Goal: Task Accomplishment & Management: Manage account settings

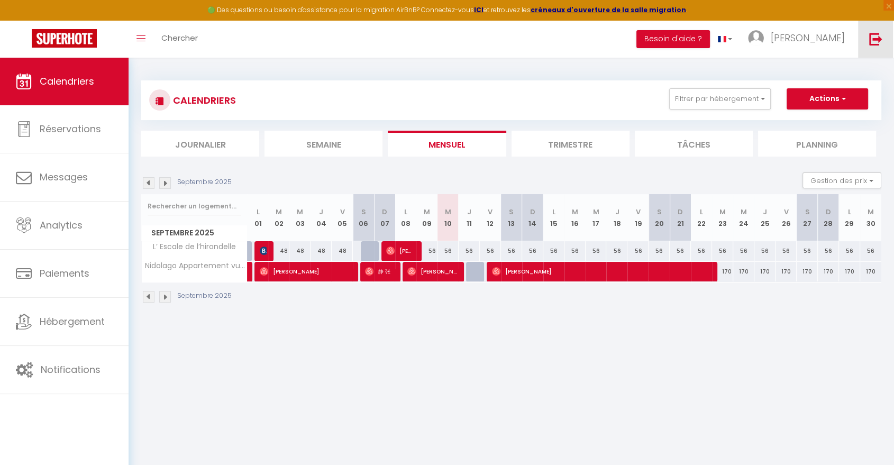
click at [878, 38] on img at bounding box center [875, 38] width 13 height 13
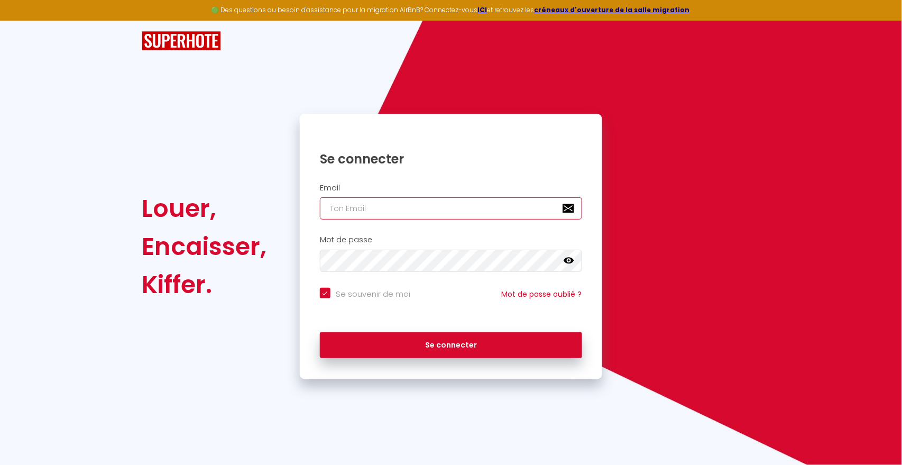
type input "A"
checkbox input "true"
click at [396, 208] on input "A" at bounding box center [451, 208] width 262 height 22
checkbox input "true"
paste input "richiemancus0@hotmail.fr"
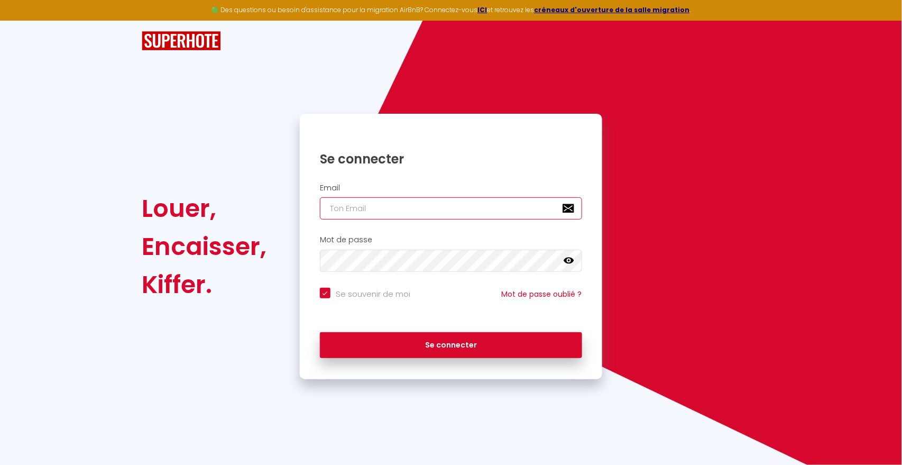
type input "richiemancus0@hotmail.fr"
checkbox input "true"
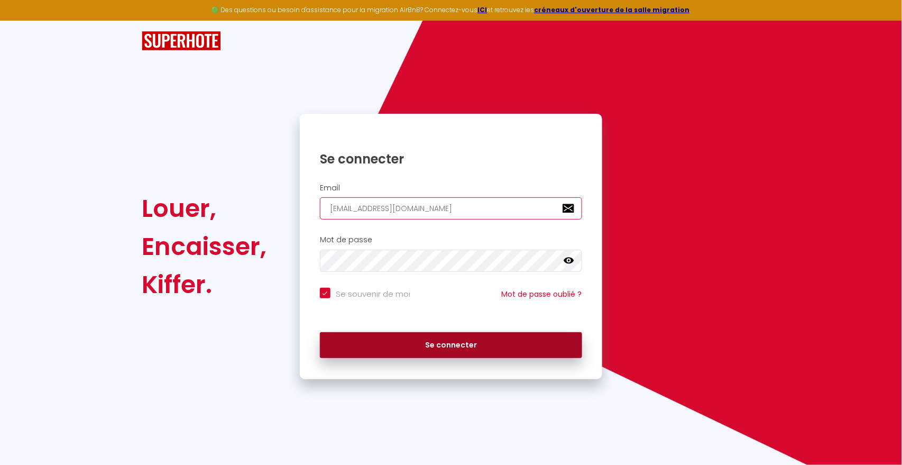
type input "richiemancus0@hotmail.fr"
click at [422, 342] on button "Se connecter" at bounding box center [451, 345] width 262 height 26
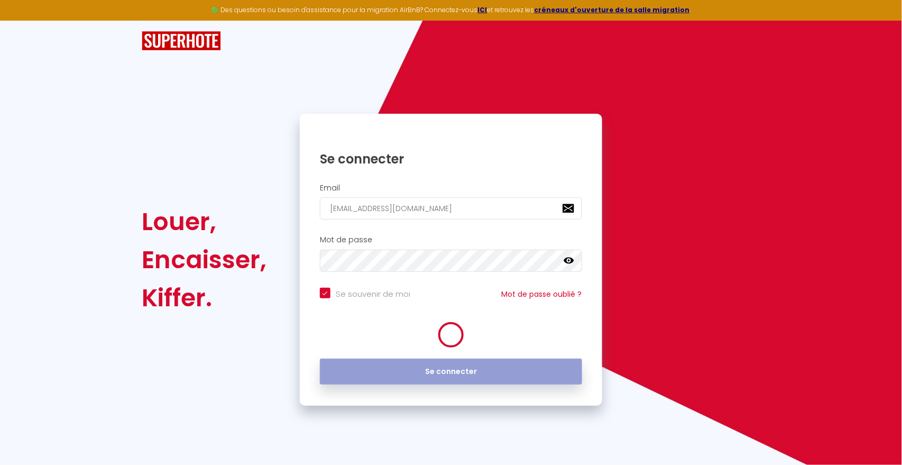
checkbox input "true"
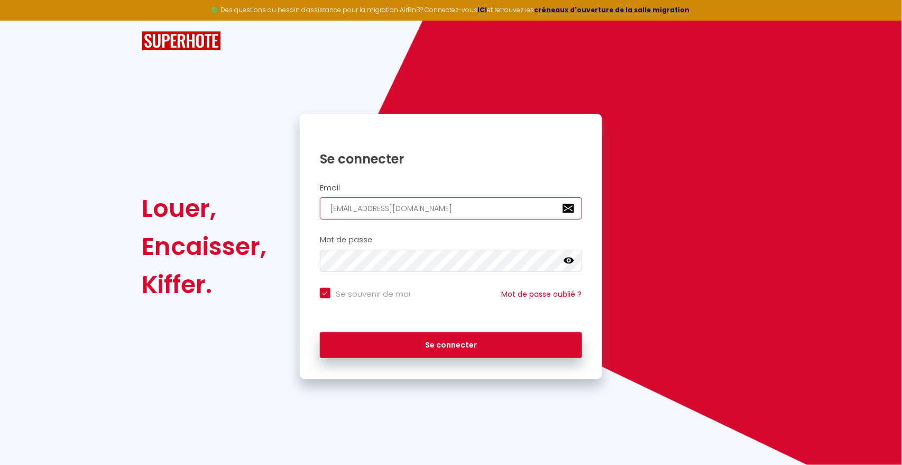
drag, startPoint x: 437, startPoint y: 207, endPoint x: 298, endPoint y: 212, distance: 138.6
click at [298, 212] on div "Se connecter Email richiemancus0@hotmail.fr Mot de passe false Se souvenir de m…" at bounding box center [451, 247] width 316 height 266
checkbox input "true"
click at [344, 208] on input "email" at bounding box center [451, 208] width 262 height 22
drag, startPoint x: 344, startPoint y: 208, endPoint x: 335, endPoint y: 218, distance: 13.1
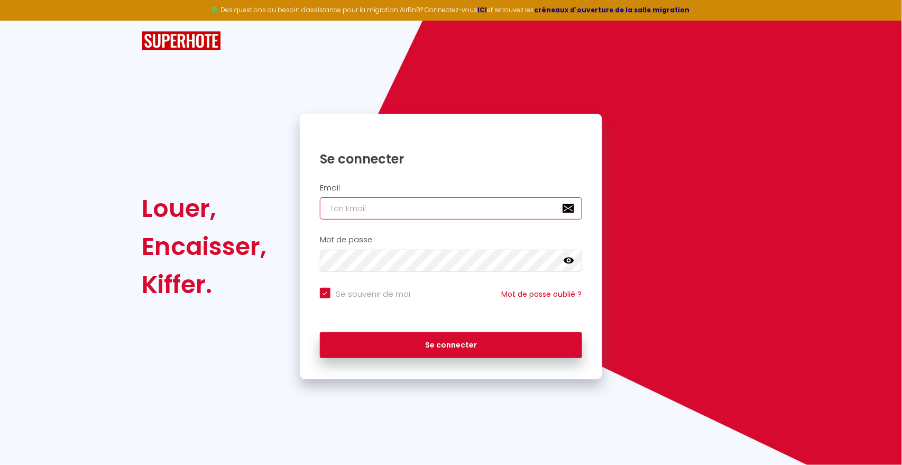
paste input "olympe.lapeyre@gmail.com"
type input "olympe.lapeyre@gmail.com"
checkbox input "true"
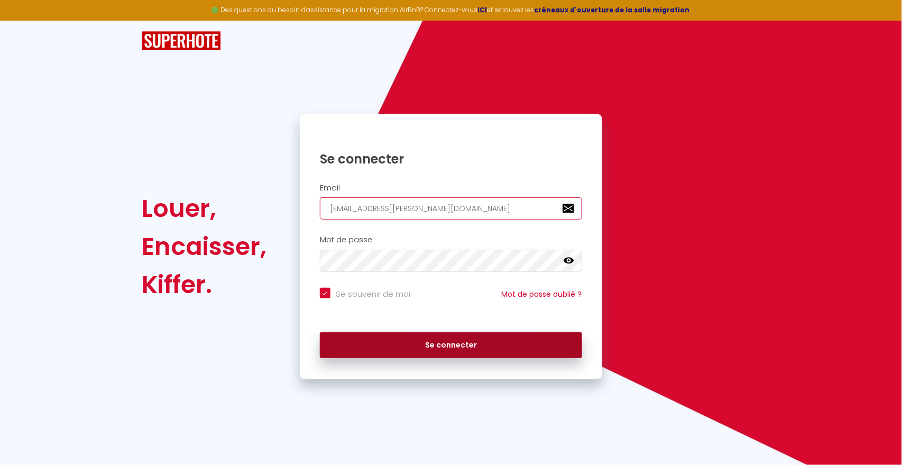
type input "olympe.lapeyre@gmail.com"
click at [421, 341] on button "Se connecter" at bounding box center [451, 345] width 262 height 26
checkbox input "true"
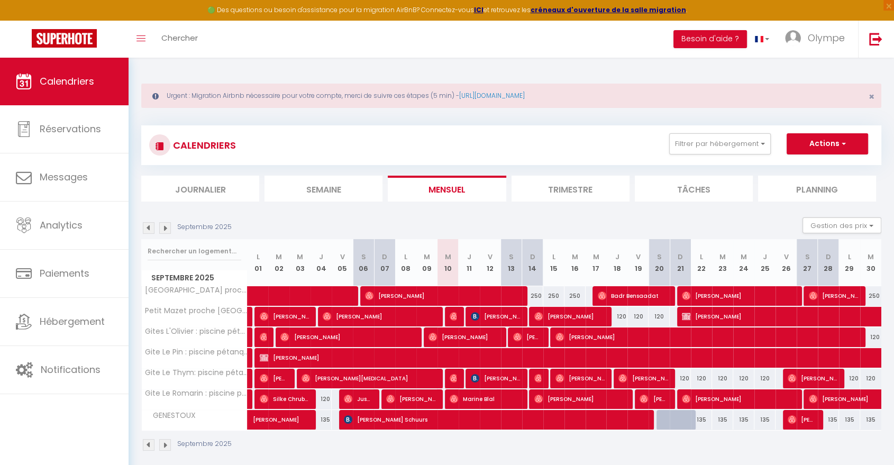
scroll to position [57, 0]
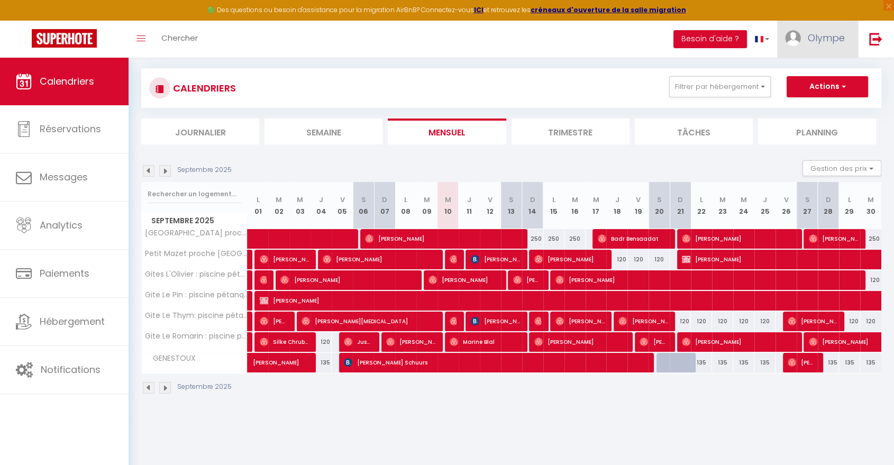
click at [808, 42] on span "Olympe" at bounding box center [826, 37] width 37 height 13
click at [802, 68] on link "Paramètres" at bounding box center [815, 74] width 78 height 18
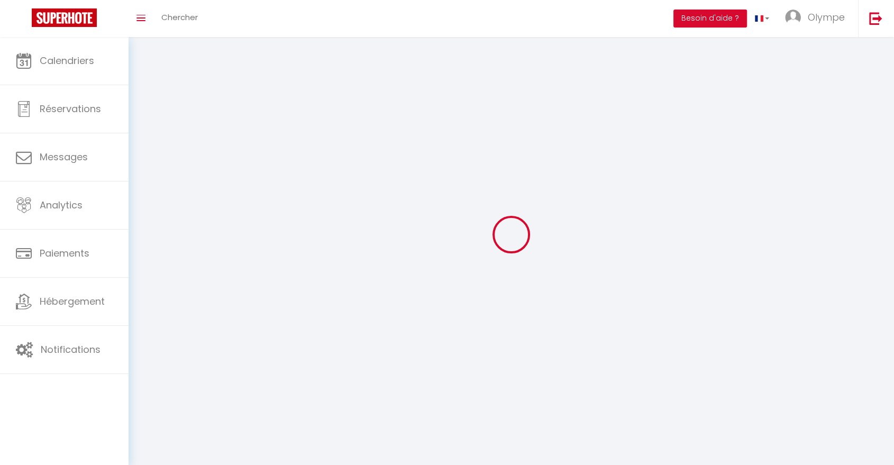
type input "Olympe"
type input "GUINGRICH"
type input "0613292374"
type input "11 ROUTE DE SARRIANS"
type input "BEDARRIDES"
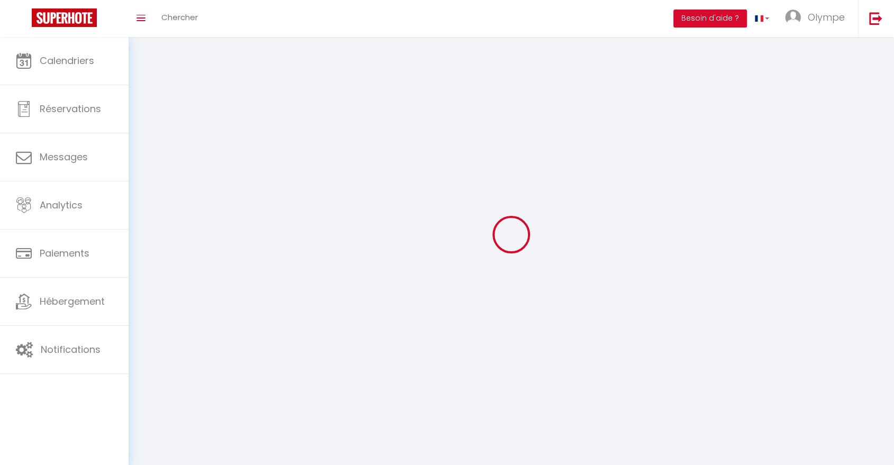
type input "84370"
type input "Qz8Ba0qhlRF7YYkvrQEOeRrOp"
type input "jOb7tKuY9kLVav04US9lZxCFT"
select select "28"
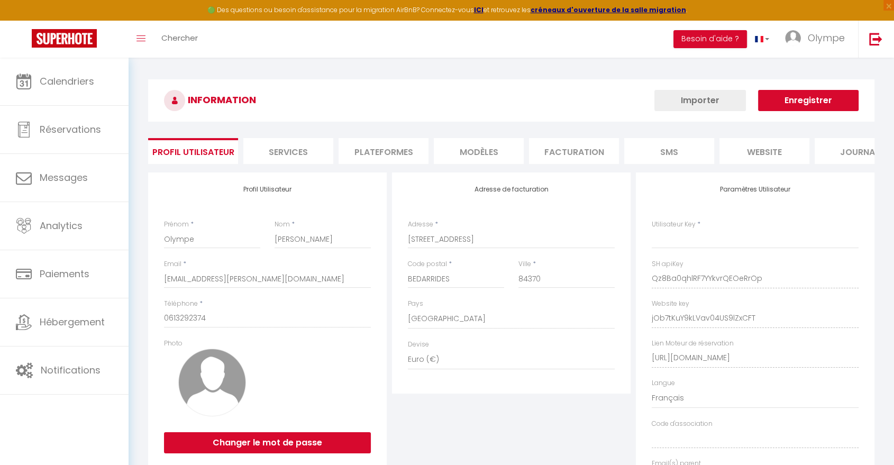
type input "Qz8Ba0qhlRF7YYkvrQEOeRrOp"
type input "jOb7tKuY9kLVav04US9lZxCFT"
type input "https://app.superhote.com/#/get-available-rentals/jOb7tKuY9kLVav04US9lZxCFT"
select select "fr"
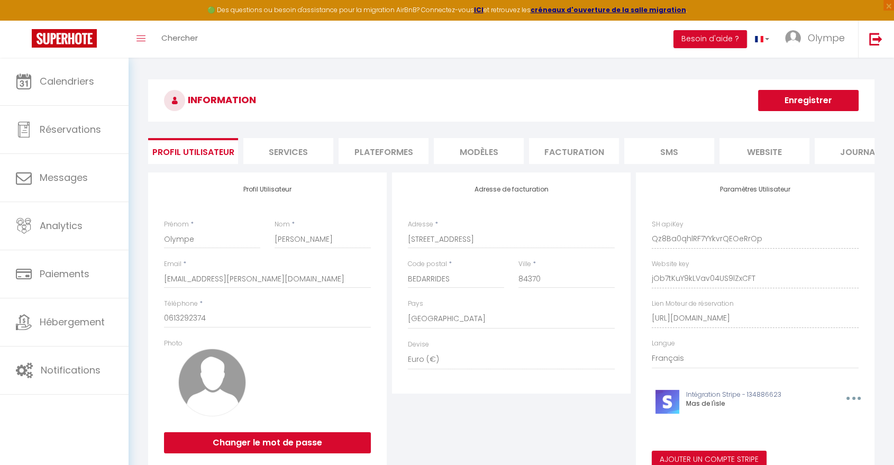
click at [383, 160] on li "Plateformes" at bounding box center [383, 151] width 90 height 26
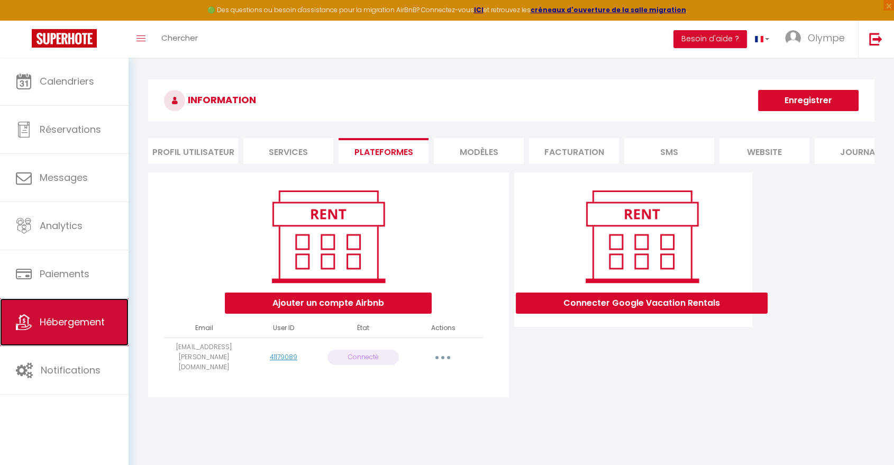
click at [69, 327] on span "Hébergement" at bounding box center [72, 321] width 65 height 13
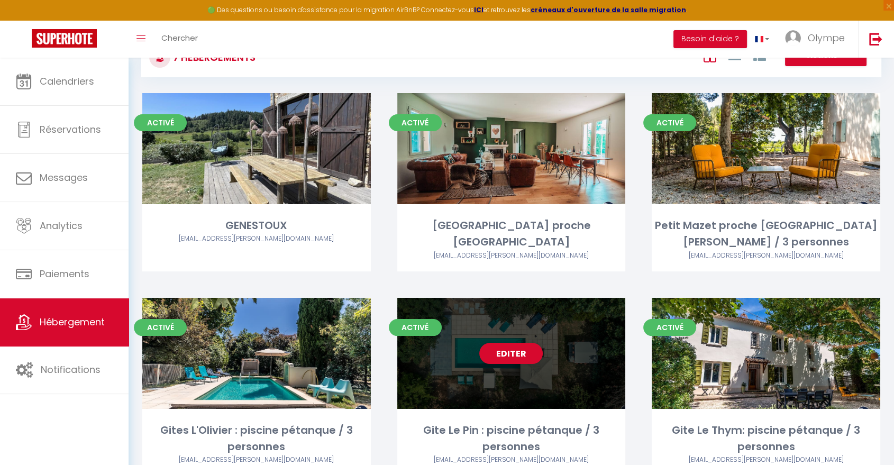
scroll to position [86, 0]
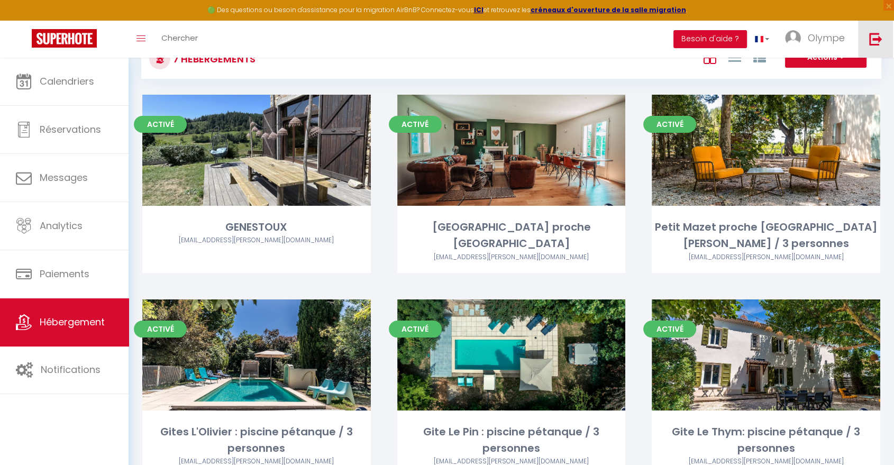
click at [887, 33] on link at bounding box center [875, 39] width 35 height 37
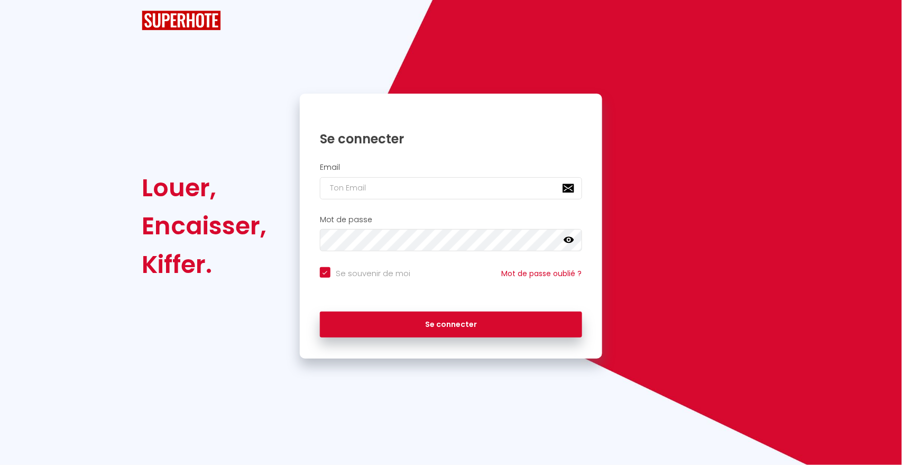
checkbox input "true"
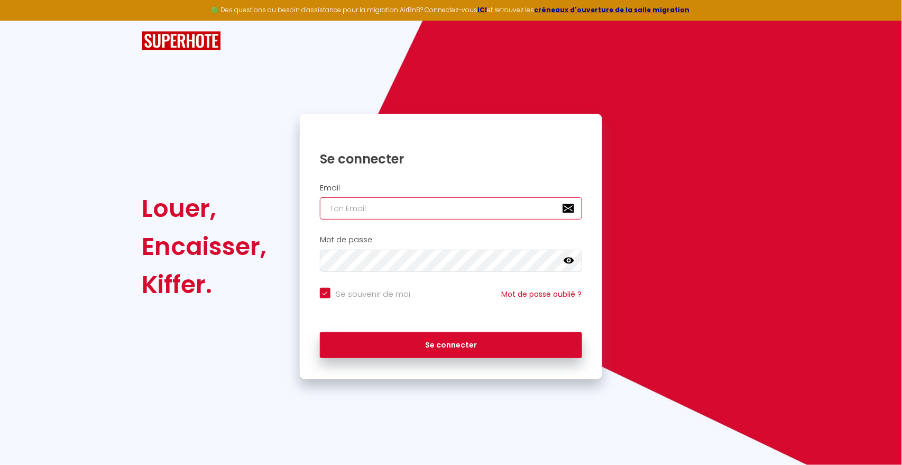
type input "A"
checkbox input "true"
click at [374, 212] on input "A" at bounding box center [451, 208] width 262 height 22
checkbox input "true"
paste input "Marionjb.nalpas@gmail.com"
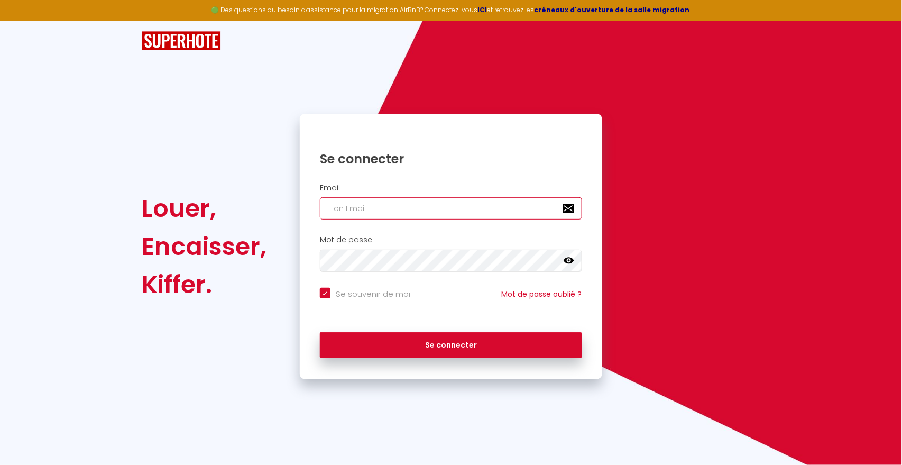
type input "Marionjb.nalpas@gmail.com"
checkbox input "true"
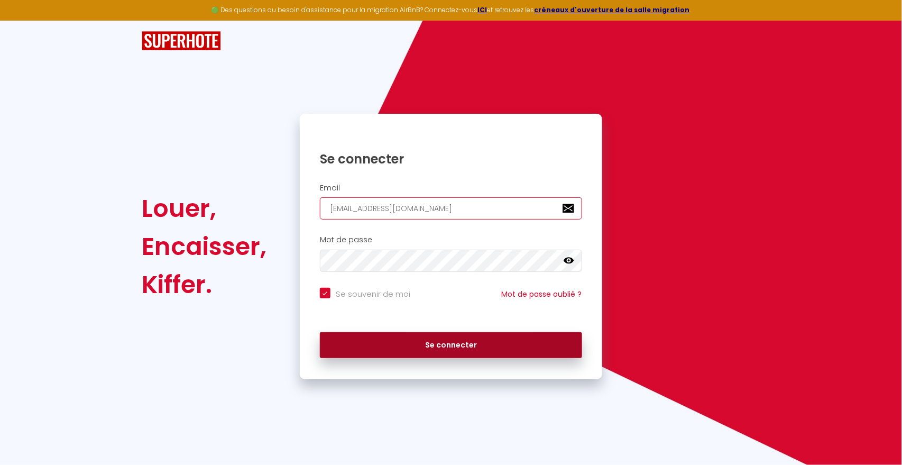
type input "Marionjb.nalpas@gmail.com"
click at [409, 344] on button "Se connecter" at bounding box center [451, 345] width 262 height 26
checkbox input "true"
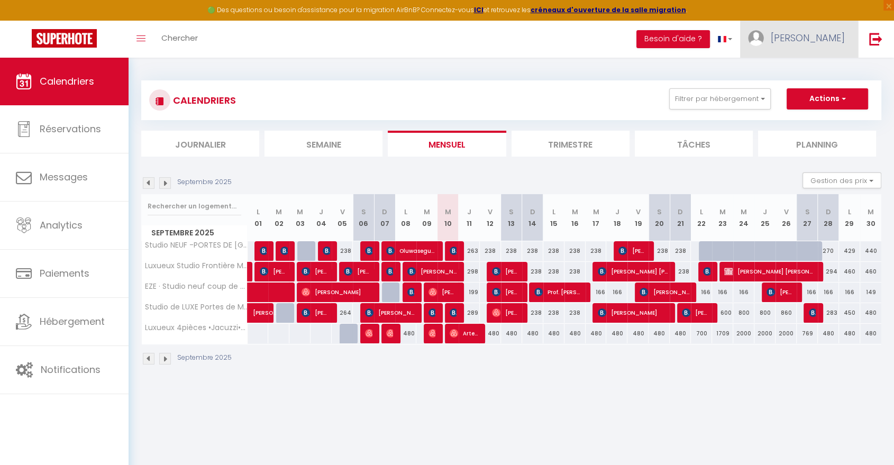
click at [835, 39] on span "[PERSON_NAME]" at bounding box center [808, 37] width 74 height 13
click at [807, 76] on link "Paramètres" at bounding box center [815, 74] width 78 height 18
select select "28"
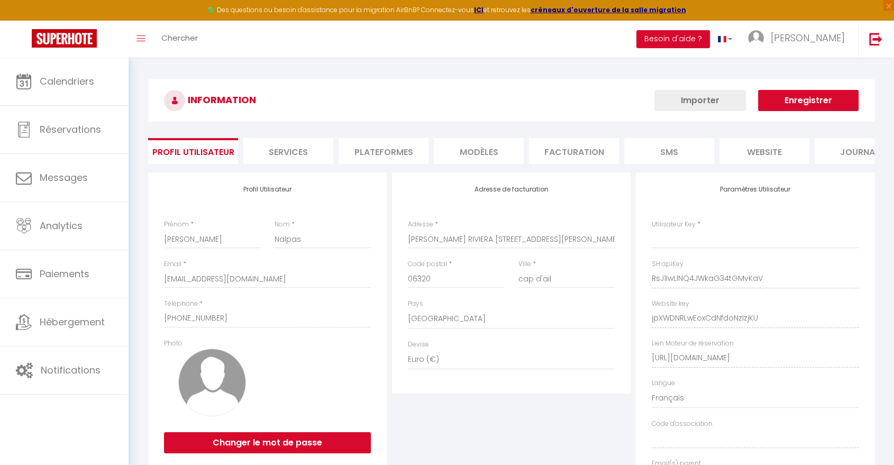
type input "RsJ1IwLlNQ4JWkaG34tGMvKaV"
type input "jpXWDNRLwEoxCdNfdoNzIzjKU"
type input "[URL][DOMAIN_NAME]"
select select "fr"
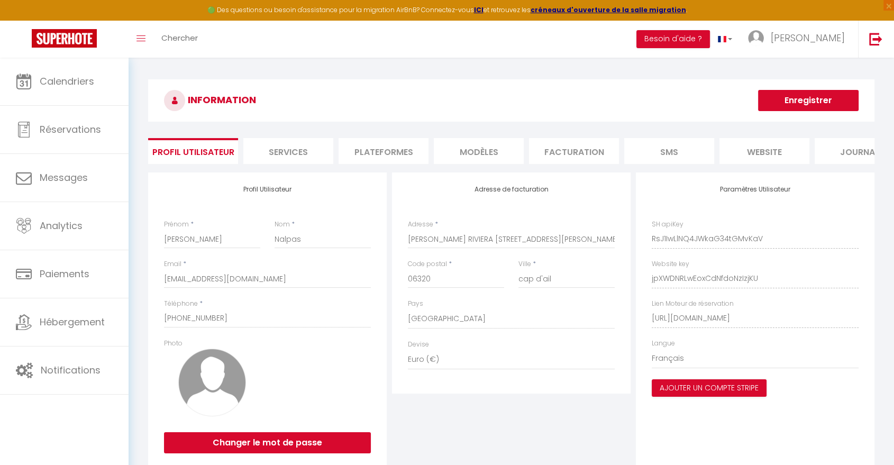
click at [396, 151] on li "Plateformes" at bounding box center [383, 151] width 90 height 26
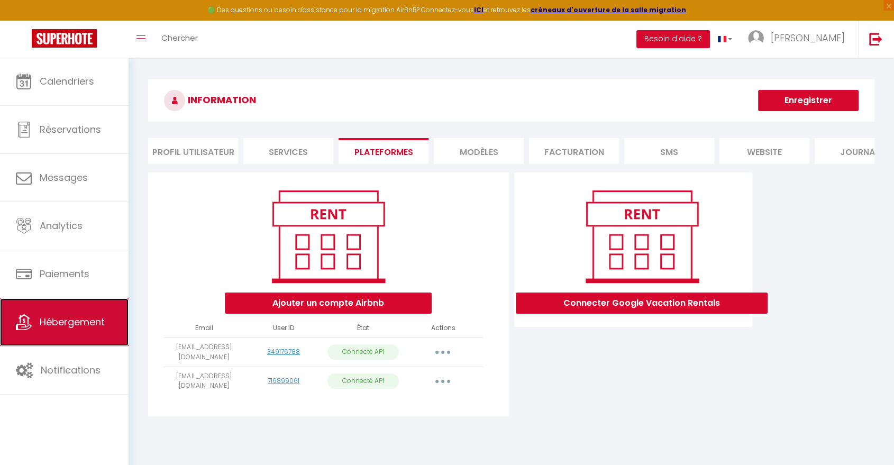
click at [67, 323] on span "Hébergement" at bounding box center [72, 321] width 65 height 13
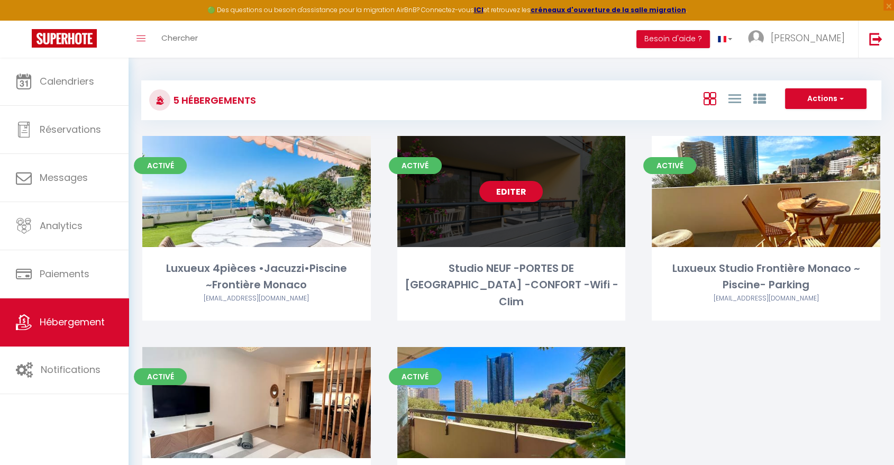
click at [516, 192] on link "Editer" at bounding box center [510, 191] width 63 height 21
select select "3"
select select "2"
select select "1"
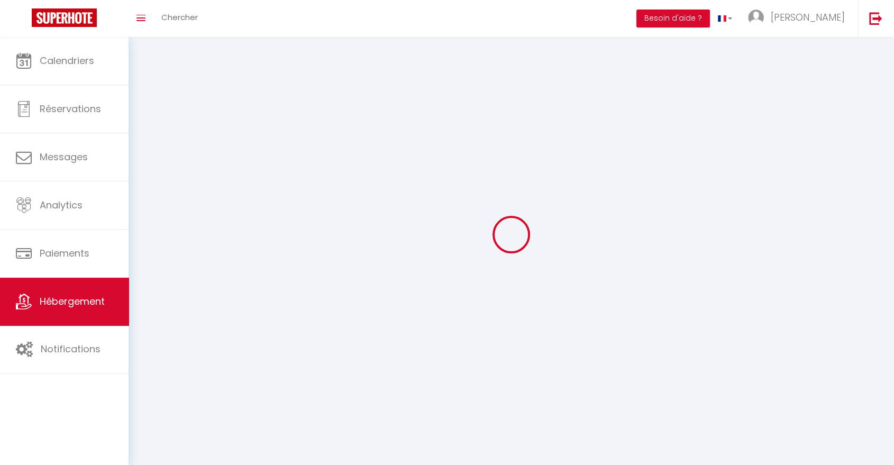
select select
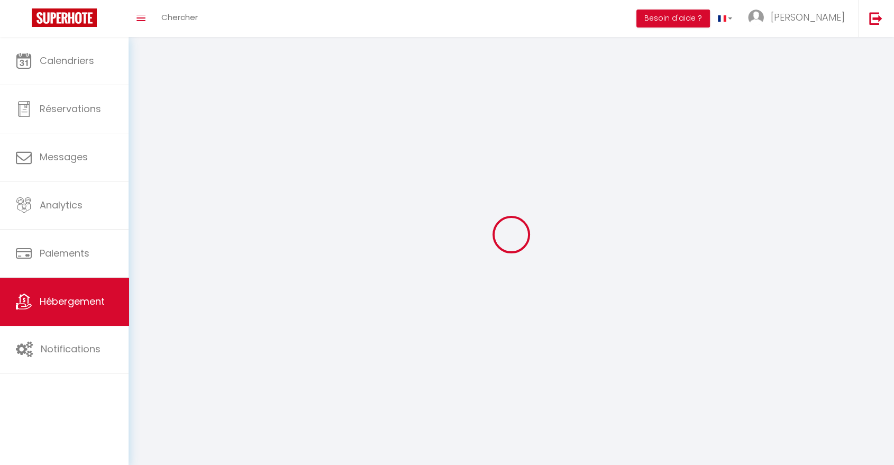
select select
checkbox input "false"
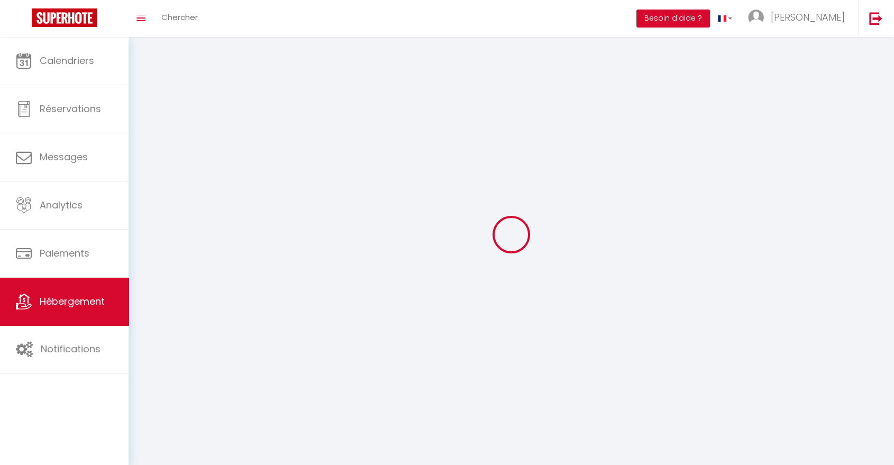
select select
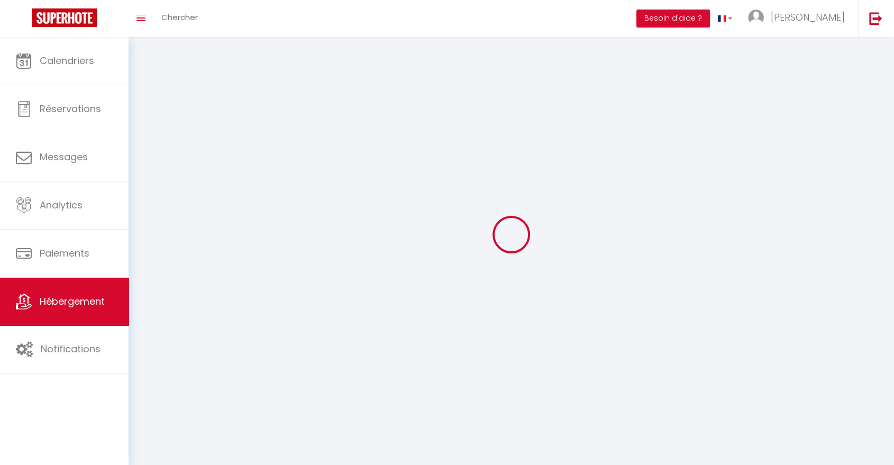
select select
checkbox input "false"
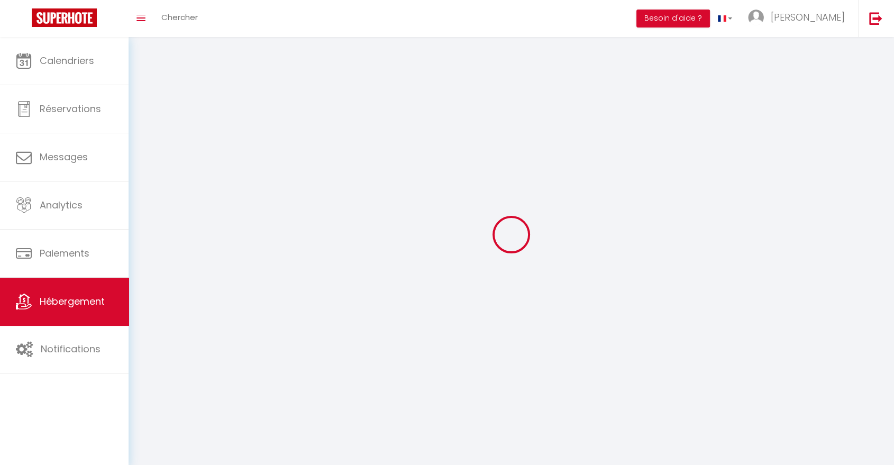
checkbox input "false"
select select
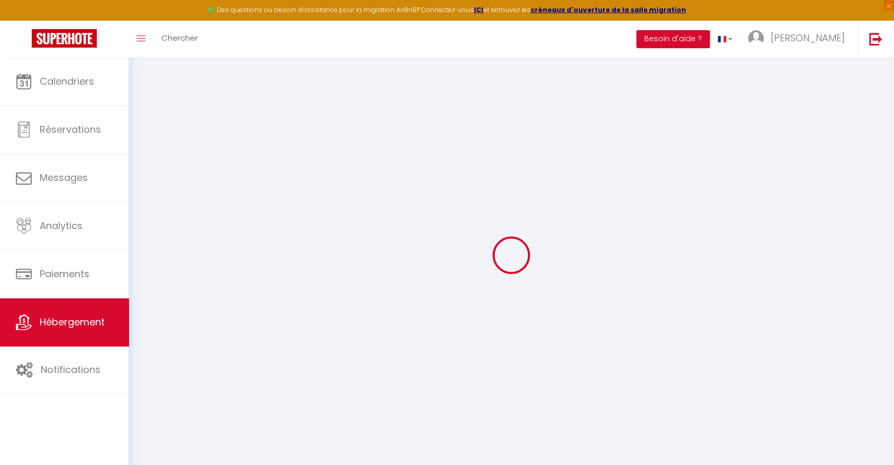
select select
checkbox input "false"
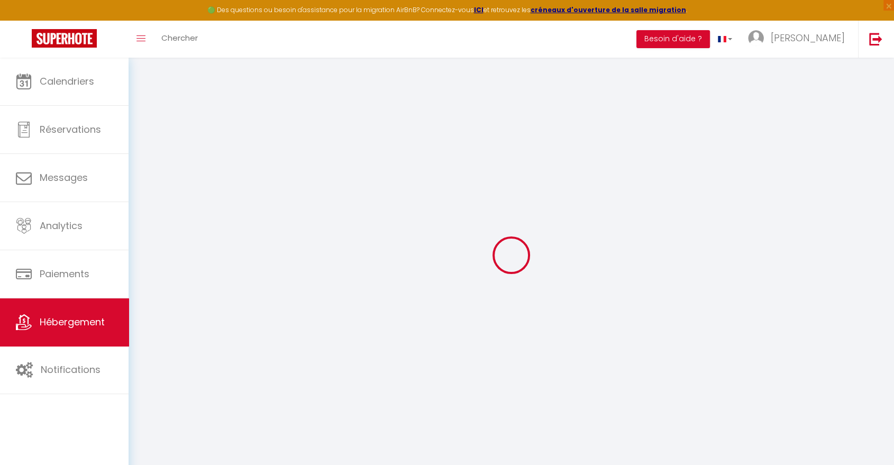
select select "14:00"
select select
select select "11:00"
select select "30"
select select "120"
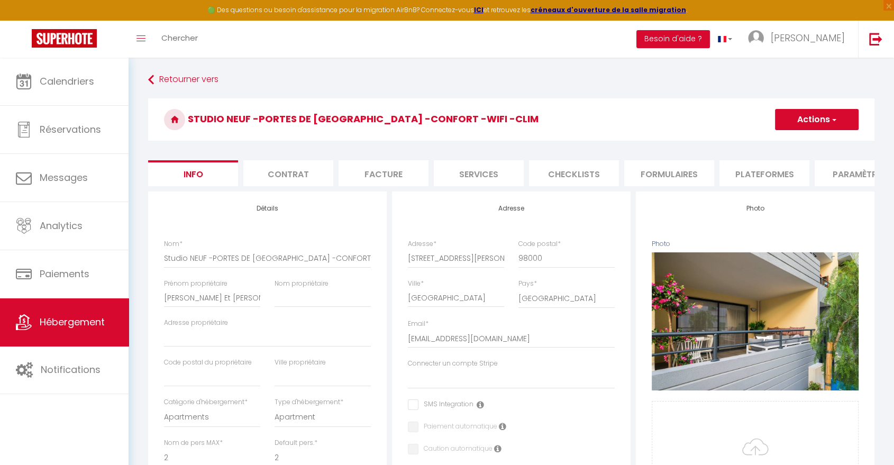
click at [753, 173] on li "Plateformes" at bounding box center [764, 173] width 90 height 26
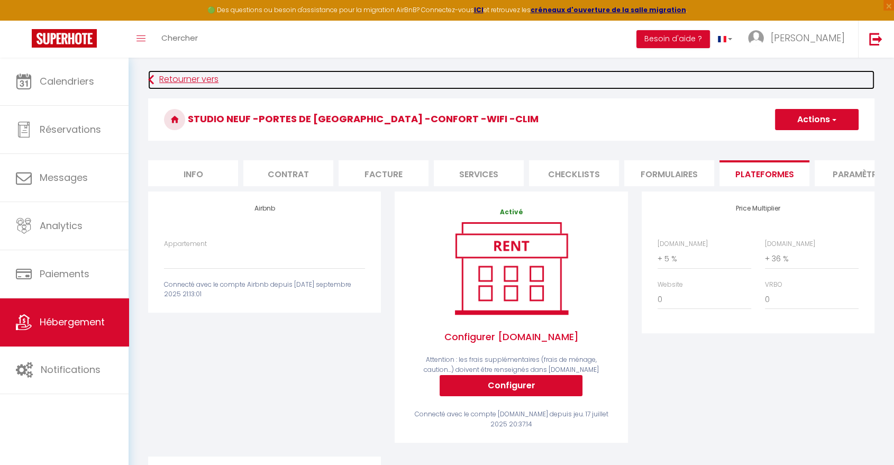
click at [157, 77] on link "Retourner vers" at bounding box center [511, 79] width 726 height 19
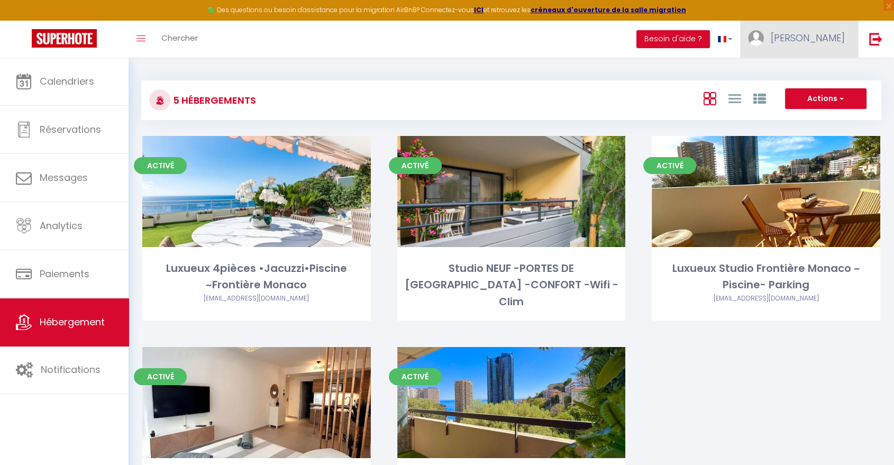
click at [815, 41] on span "[PERSON_NAME]" at bounding box center [808, 37] width 74 height 13
click at [796, 78] on link "Paramètres" at bounding box center [815, 74] width 78 height 18
select select "28"
select select "fr"
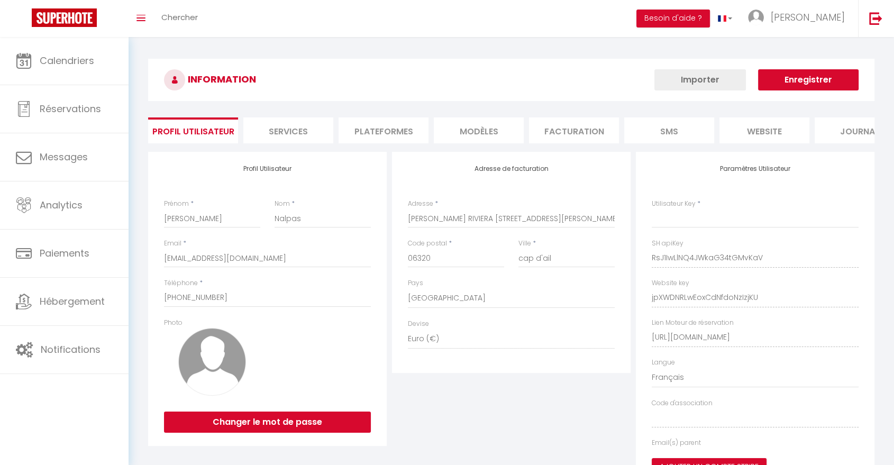
type input "RsJ1IwLlNQ4JWkaG34tGMvKaV"
type input "jpXWDNRLwEoxCdNfdoNzIzjKU"
type input "[URL][DOMAIN_NAME]"
select select "fr"
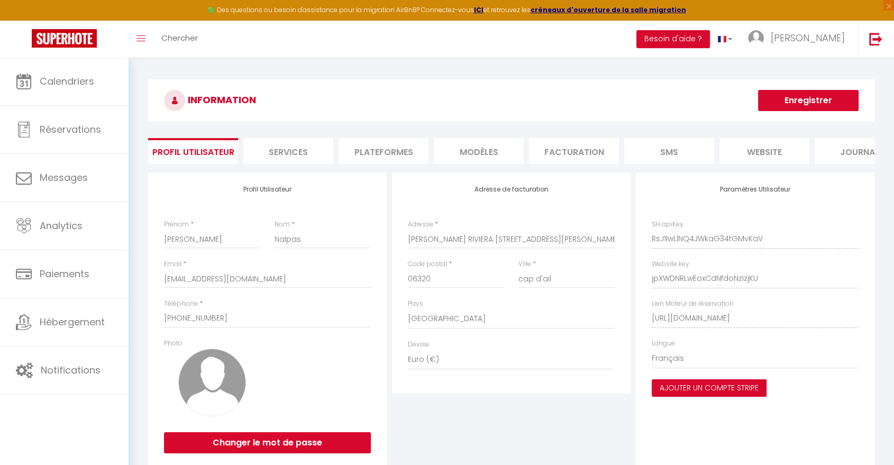
click at [390, 150] on li "Plateformes" at bounding box center [383, 151] width 90 height 26
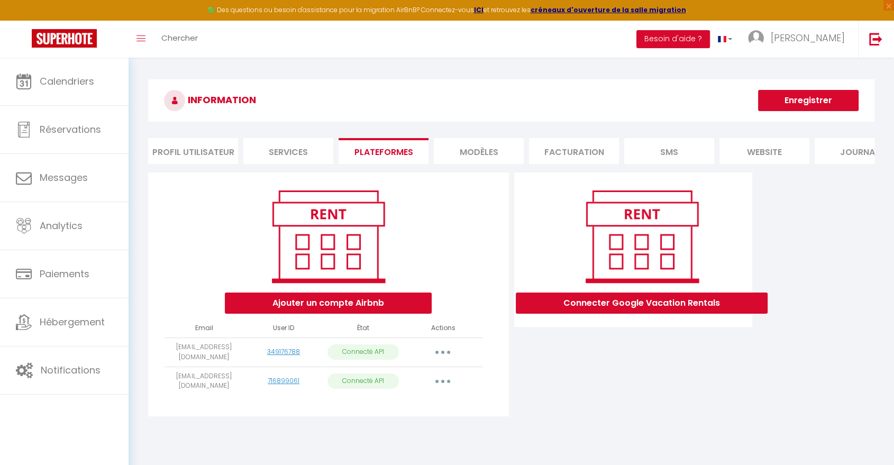
click at [443, 383] on icon "button" at bounding box center [442, 381] width 3 height 3
click at [421, 414] on link "Importer les appartements" at bounding box center [395, 405] width 117 height 18
select select "76663"
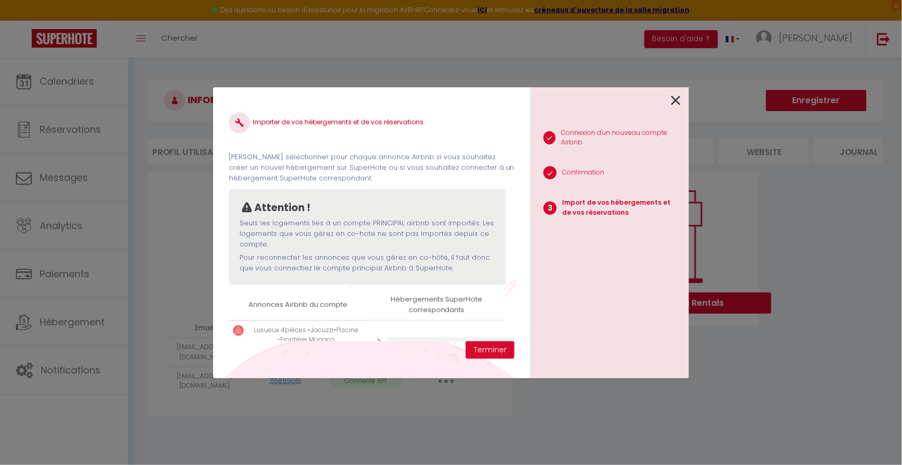
scroll to position [50, 0]
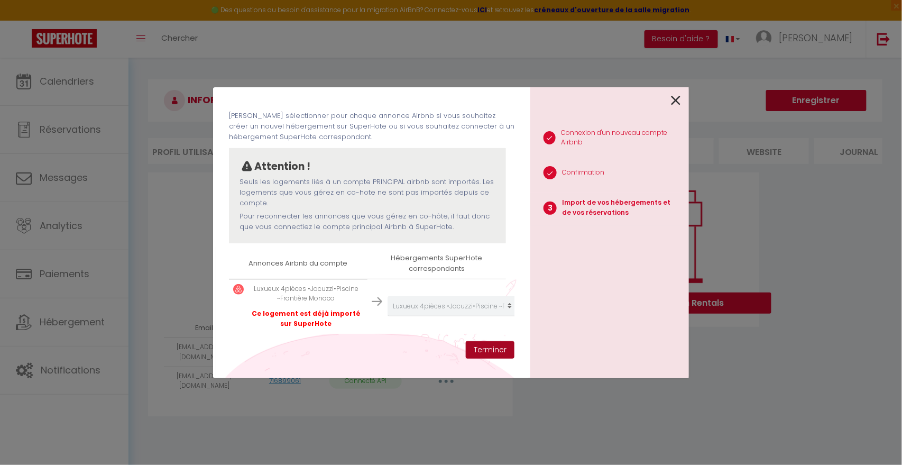
click at [484, 347] on button "Terminer" at bounding box center [490, 350] width 49 height 18
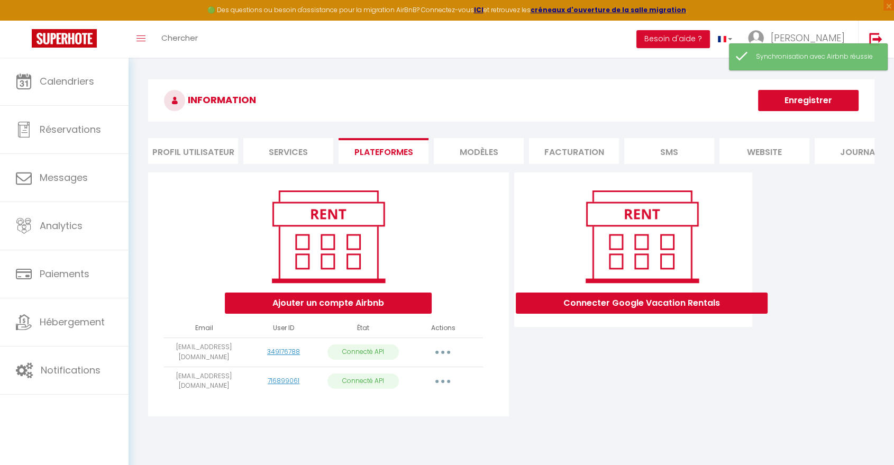
click at [440, 356] on button "button" at bounding box center [443, 352] width 30 height 17
click at [418, 385] on link "Importer les appartements" at bounding box center [395, 376] width 117 height 18
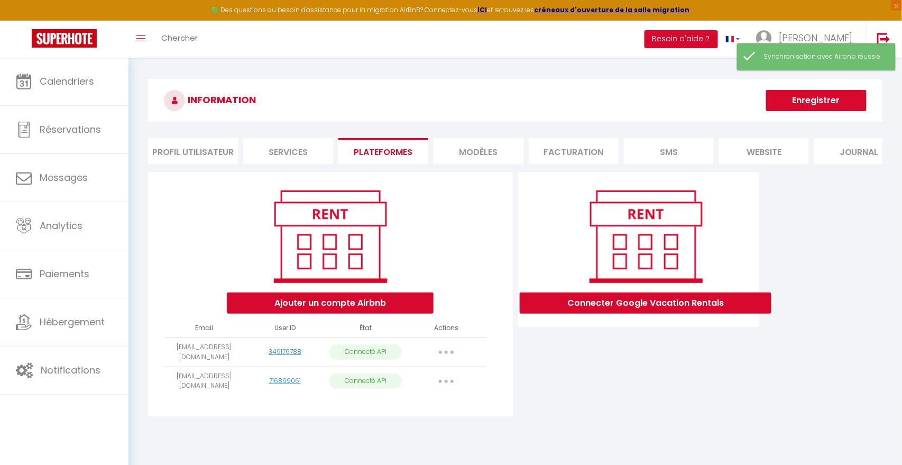
select select
select select "73706"
select select "73707"
select select "73708"
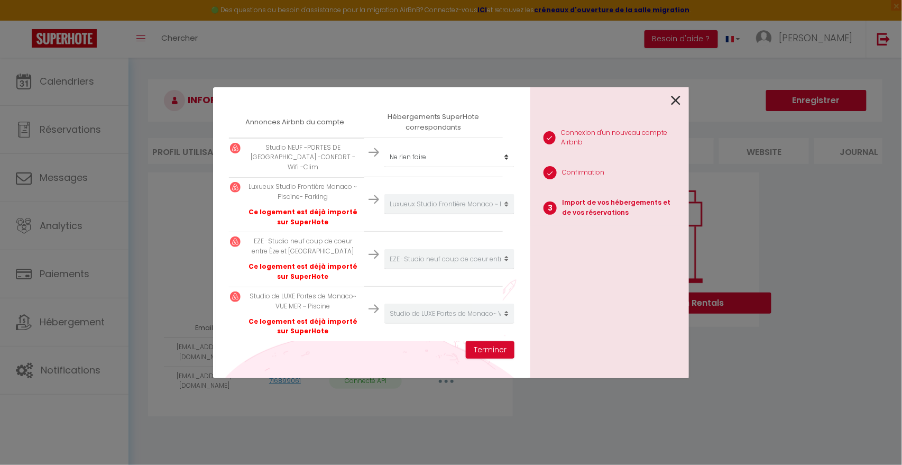
scroll to position [188, 3]
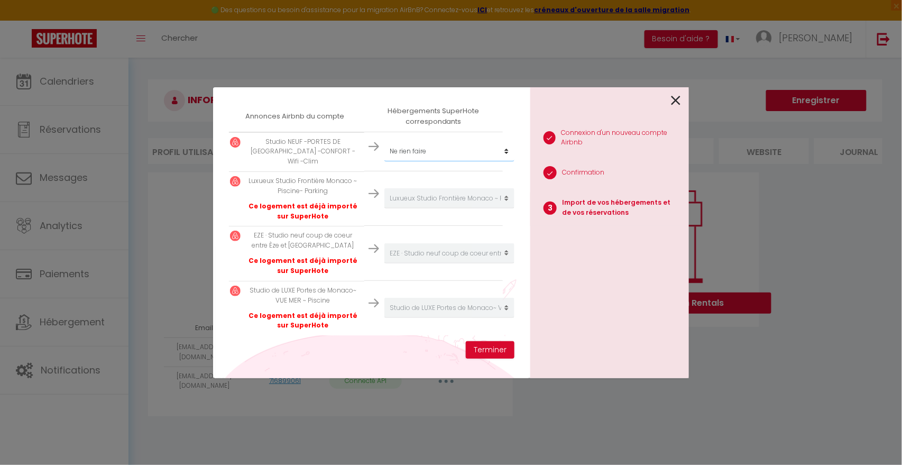
click at [475, 149] on select "Créer un nouvel hébergement Ne rien faire Luxueux 4pièces •Jacuzzi•Piscine ~Fro…" at bounding box center [450, 151] width 130 height 20
select select "73705"
click at [385, 141] on select "Créer un nouvel hébergement Ne rien faire Luxueux 4pièces •Jacuzzi•Piscine ~Fro…" at bounding box center [450, 151] width 130 height 20
click at [492, 351] on button "Terminer" at bounding box center [490, 350] width 49 height 18
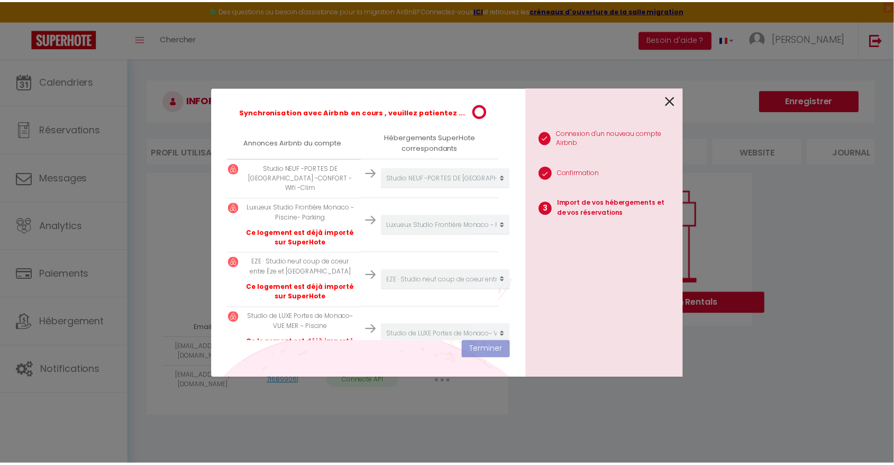
scroll to position [215, 3]
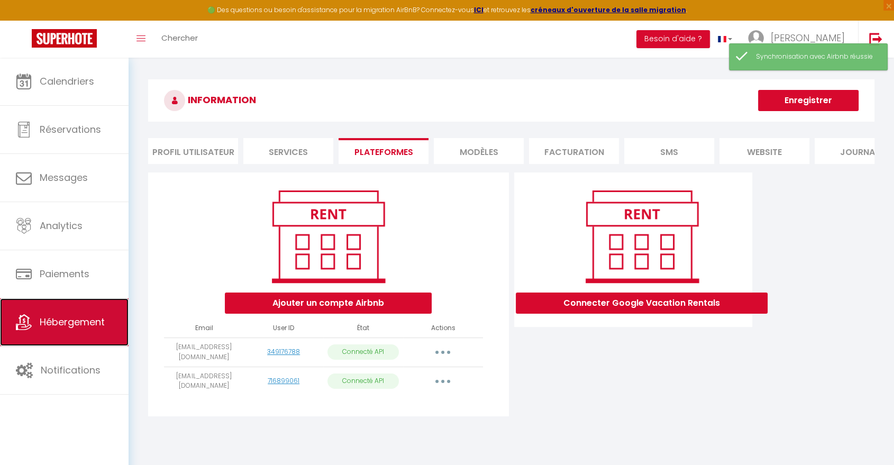
click at [50, 321] on span "Hébergement" at bounding box center [72, 321] width 65 height 13
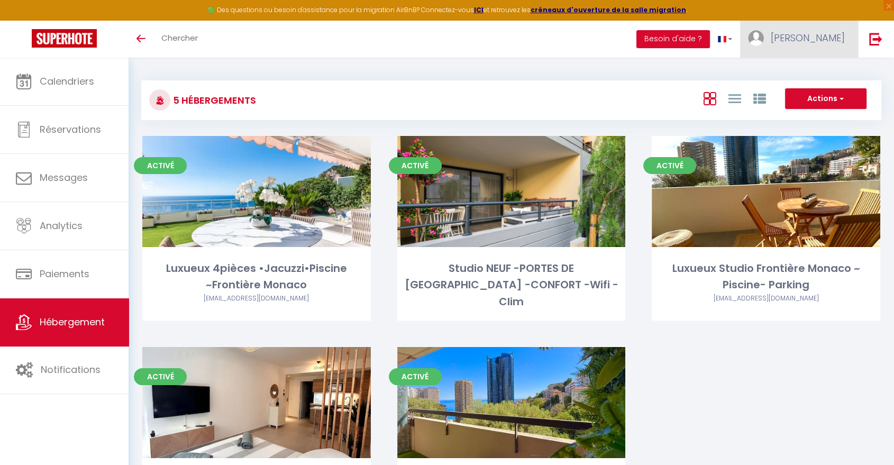
click at [832, 39] on span "[PERSON_NAME]" at bounding box center [808, 37] width 74 height 13
click at [821, 72] on link "Paramètres" at bounding box center [815, 74] width 78 height 18
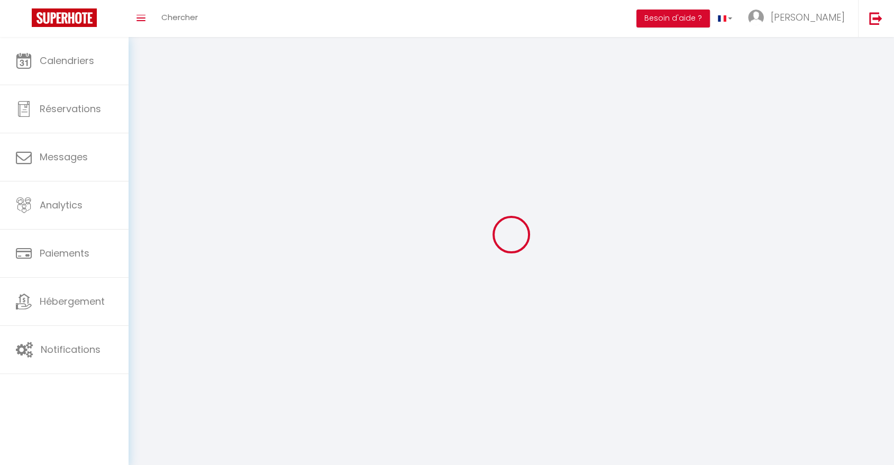
type input "[PERSON_NAME]"
type input "Nalpas"
type input "[PHONE_NUMBER]"
type input "[PERSON_NAME] RIVIERA [STREET_ADDRESS][PERSON_NAME]"
type input "06320"
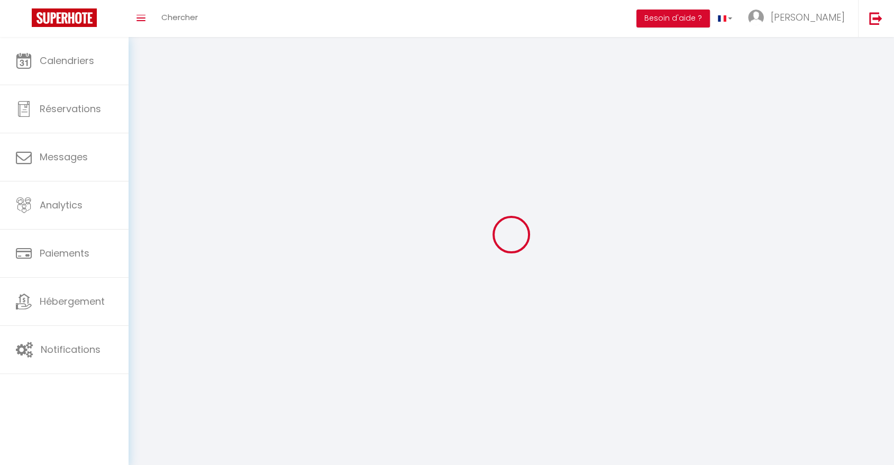
type input "cap d'ail"
type input "RsJ1IwLlNQ4JWkaG34tGMvKaV"
type input "jpXWDNRLwEoxCdNfdoNzIzjKU"
type input "[URL][DOMAIN_NAME]"
type input "RsJ1IwLlNQ4JWkaG34tGMvKaV"
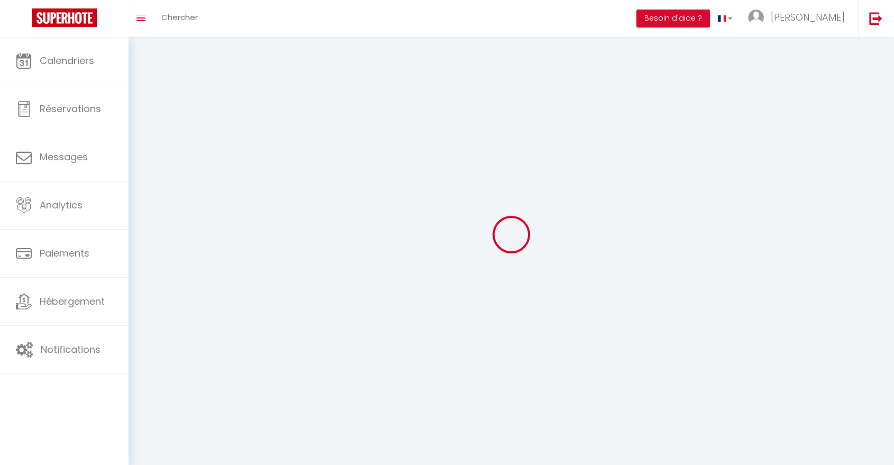
type input "jpXWDNRLwEoxCdNfdoNzIzjKU"
type input "[URL][DOMAIN_NAME]"
select select "28"
select select "fr"
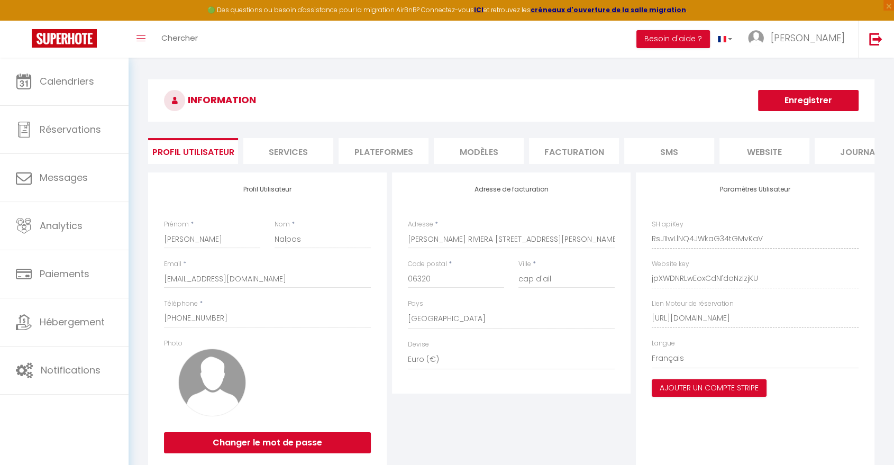
click at [393, 150] on li "Plateformes" at bounding box center [383, 151] width 90 height 26
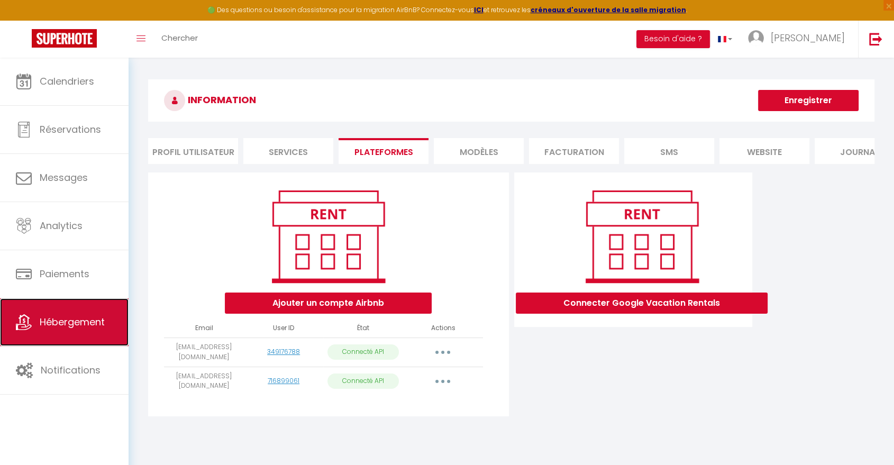
click at [76, 328] on span "Hébergement" at bounding box center [72, 321] width 65 height 13
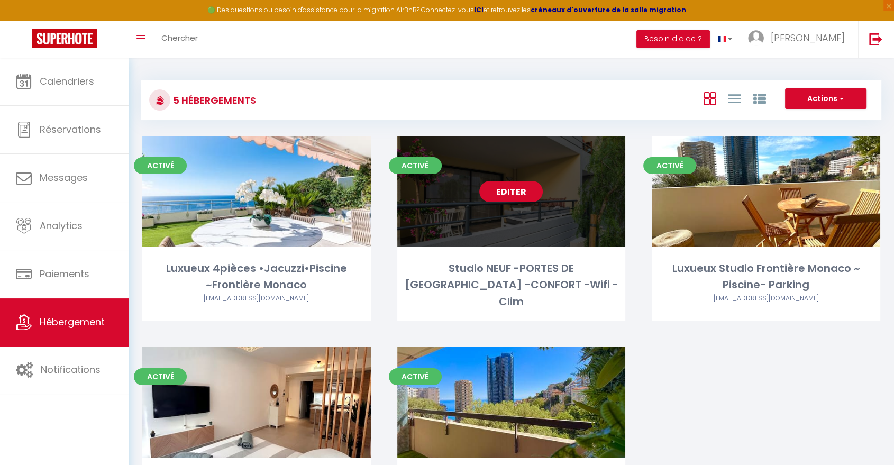
click at [519, 193] on link "Editer" at bounding box center [510, 191] width 63 height 21
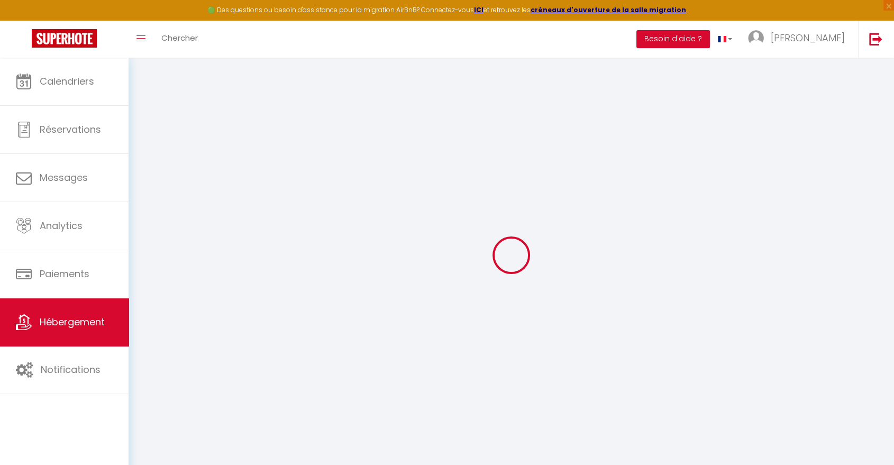
select select "+ 5 %"
select select "+ 36 %"
select select
checkbox input "false"
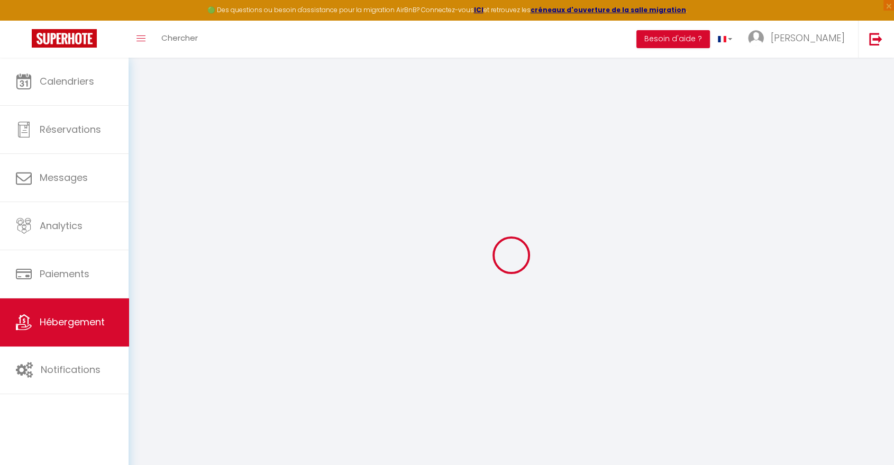
checkbox input "false"
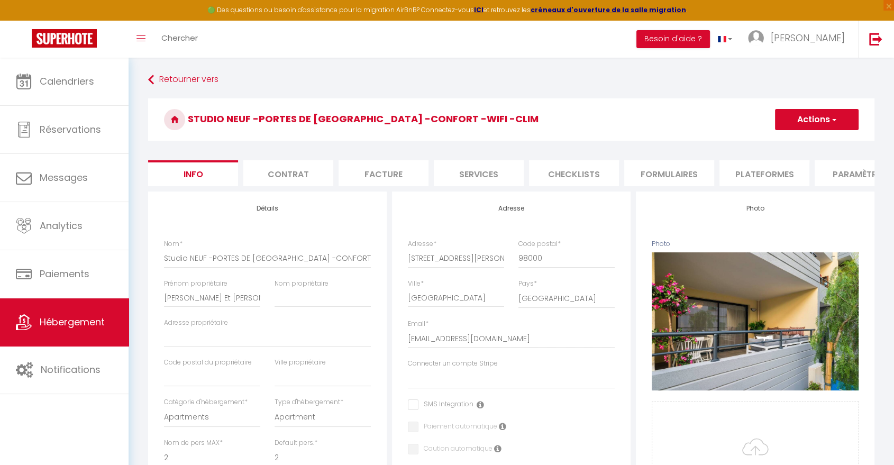
click at [770, 181] on li "Plateformes" at bounding box center [764, 173] width 90 height 26
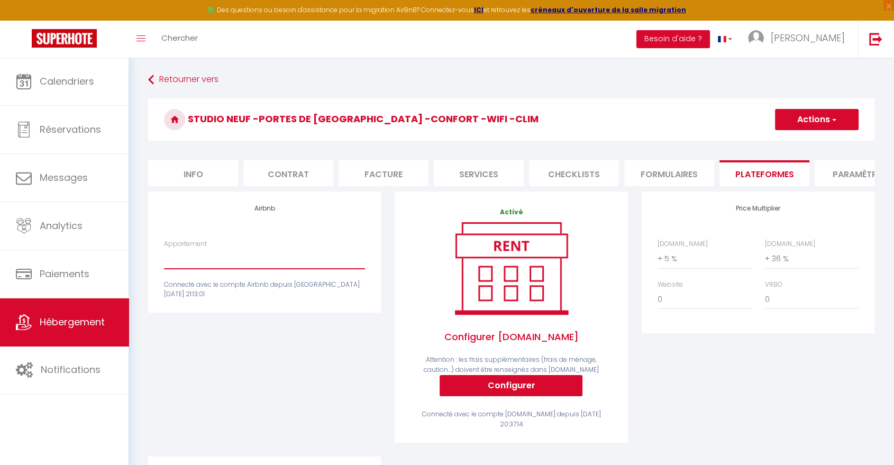
click at [338, 269] on select "Studio NEUF -PORTES DE MONACO -CONFORT -Wifi -Clim - [EMAIL_ADDRESS][DOMAIN_NAM…" at bounding box center [264, 259] width 201 height 20
select select "8724-48244084"
click at [164, 258] on select "Studio NEUF -PORTES DE MONACO -CONFORT -Wifi -Clim - [EMAIL_ADDRESS][DOMAIN_NAM…" at bounding box center [264, 259] width 201 height 20
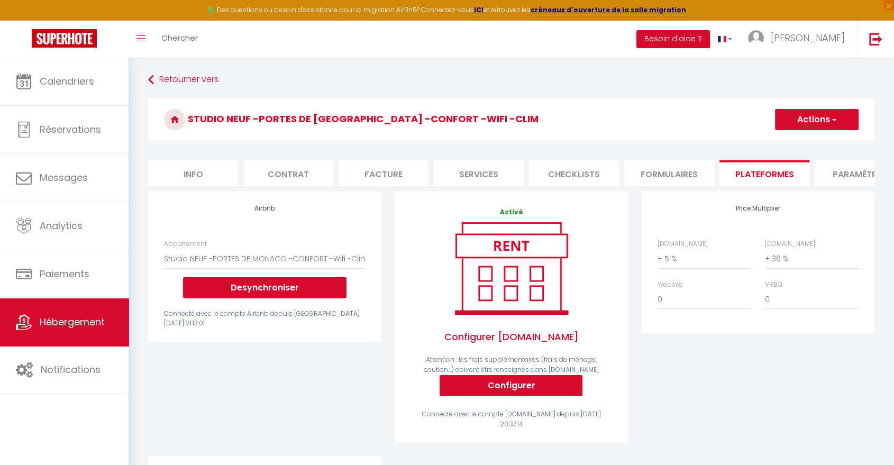
click at [827, 117] on button "Actions" at bounding box center [817, 119] width 84 height 21
click at [804, 144] on link "Enregistrer" at bounding box center [816, 143] width 84 height 14
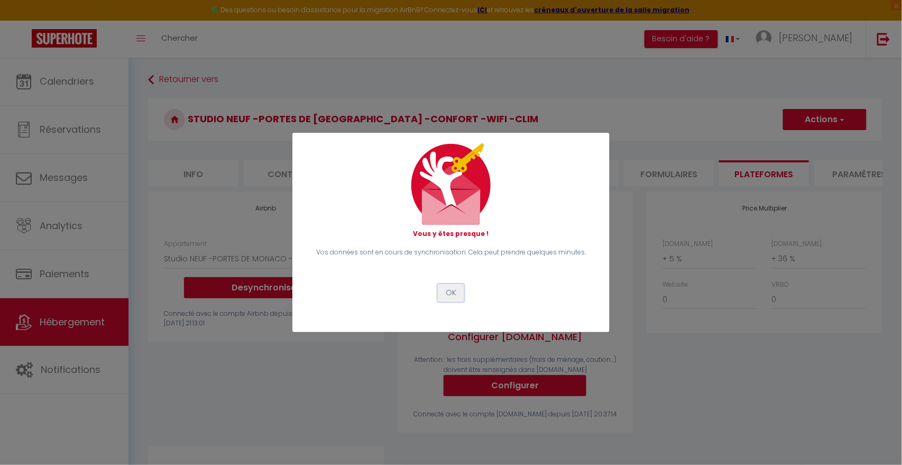
click at [456, 297] on button "OK" at bounding box center [451, 293] width 26 height 18
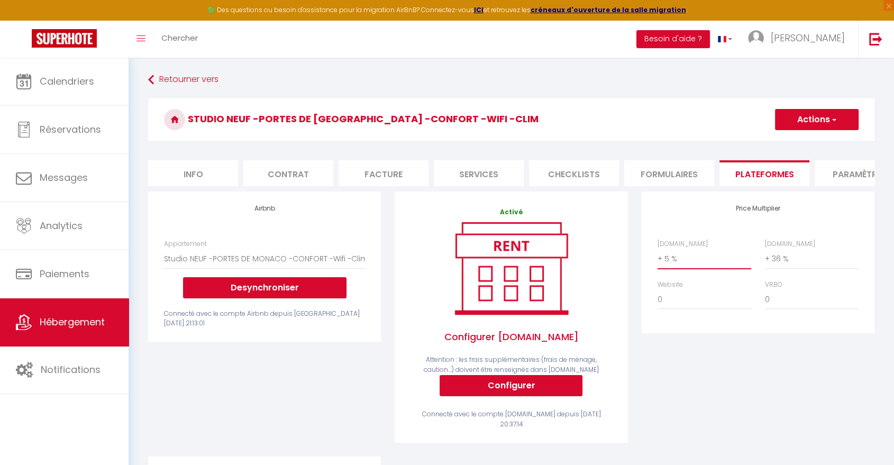
click at [672, 269] on select "0 + 1 % + 2 % + 3 % + 4 % + 5 % + 6 % + 7 % + 8 % + 9 %" at bounding box center [704, 259] width 94 height 20
select select "+ 20 %"
click at [657, 258] on select "0 + 1 % + 2 % + 3 % + 4 % + 5 % + 6 % + 7 % + 8 % + 9 %" at bounding box center [704, 259] width 94 height 20
click at [811, 118] on button "Actions" at bounding box center [817, 119] width 84 height 21
click at [803, 143] on link "Enregistrer" at bounding box center [816, 143] width 84 height 14
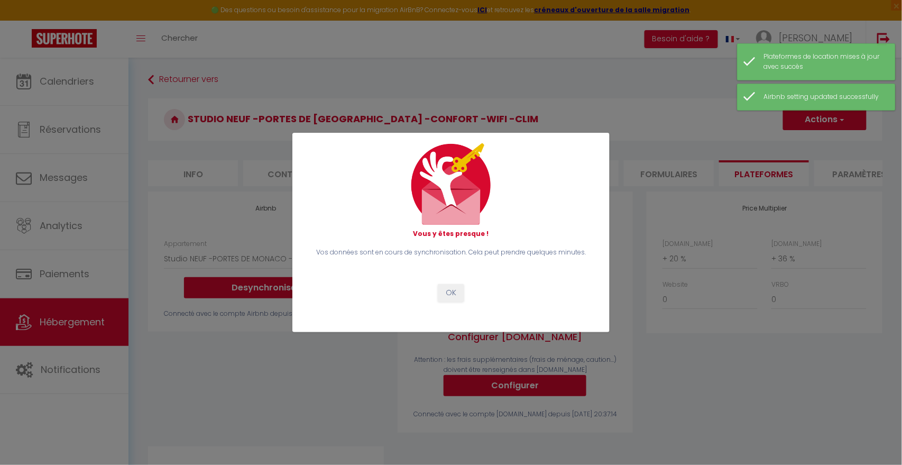
click at [451, 281] on div "Vos données sont en cours de synchronisation. Cela peut prendre quelques minute…" at bounding box center [451, 275] width 289 height 54
click at [453, 300] on button "OK" at bounding box center [451, 293] width 26 height 18
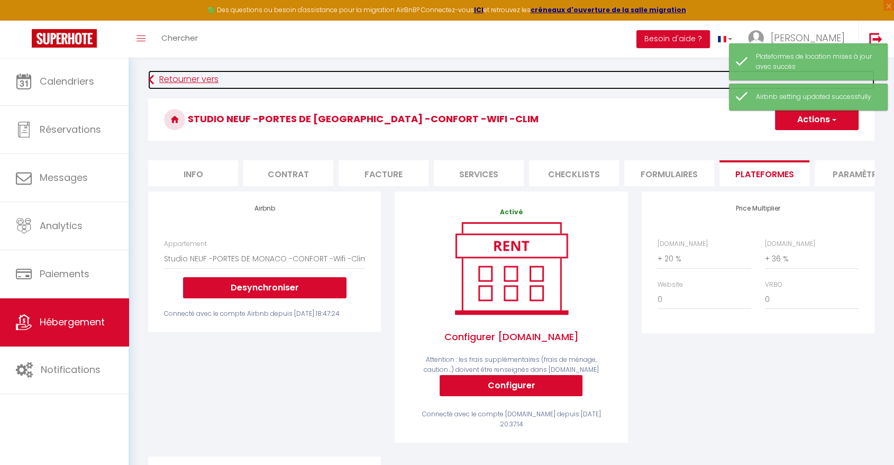
click at [199, 84] on link "Retourner vers" at bounding box center [511, 79] width 726 height 19
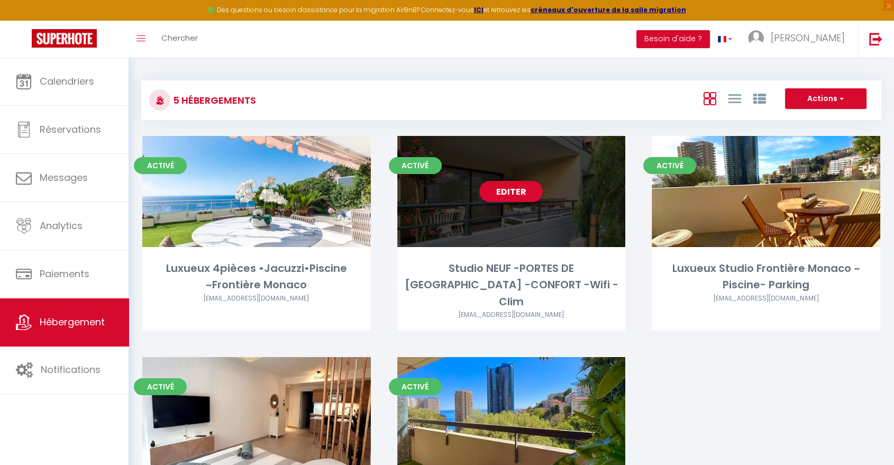
scroll to position [93, 0]
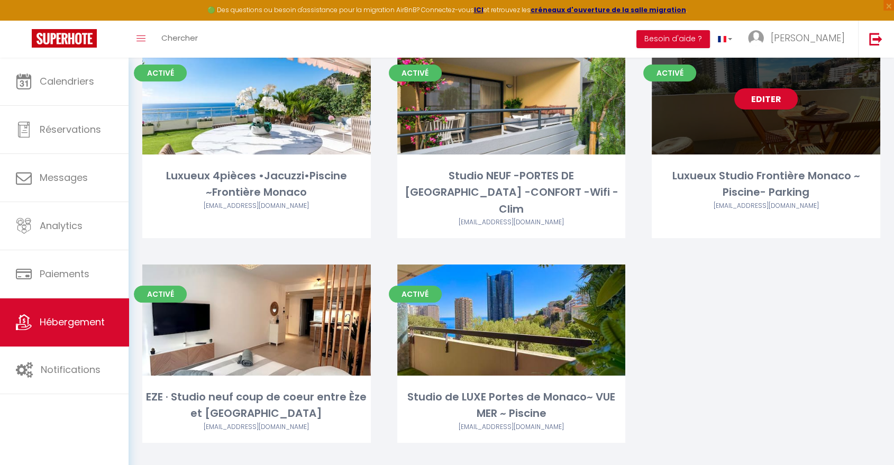
click at [768, 101] on link "Editer" at bounding box center [765, 98] width 63 height 21
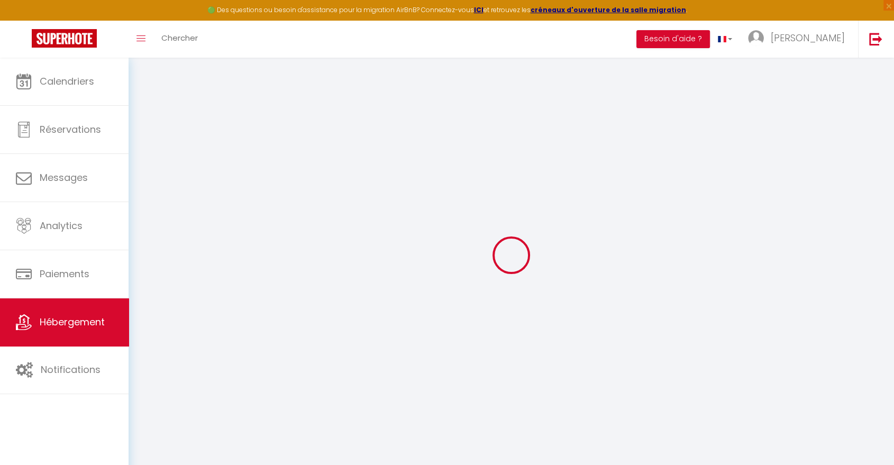
select select "+ 5 %"
select select "+ 35 %"
select select
checkbox input "false"
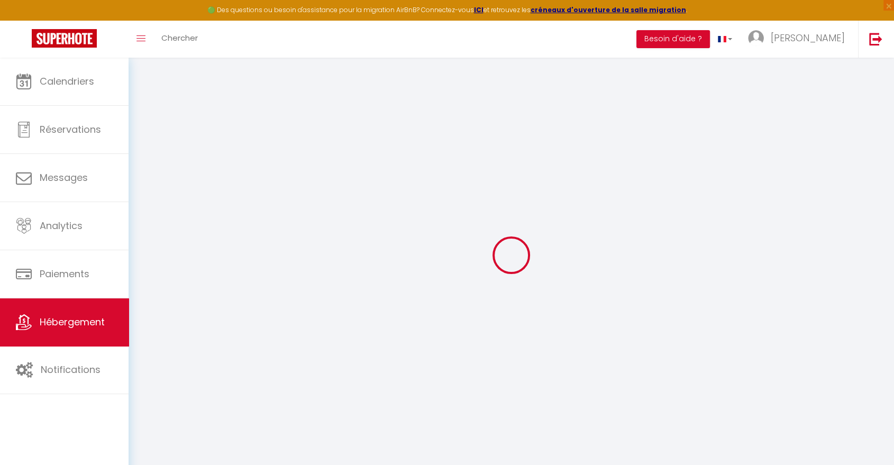
checkbox input "false"
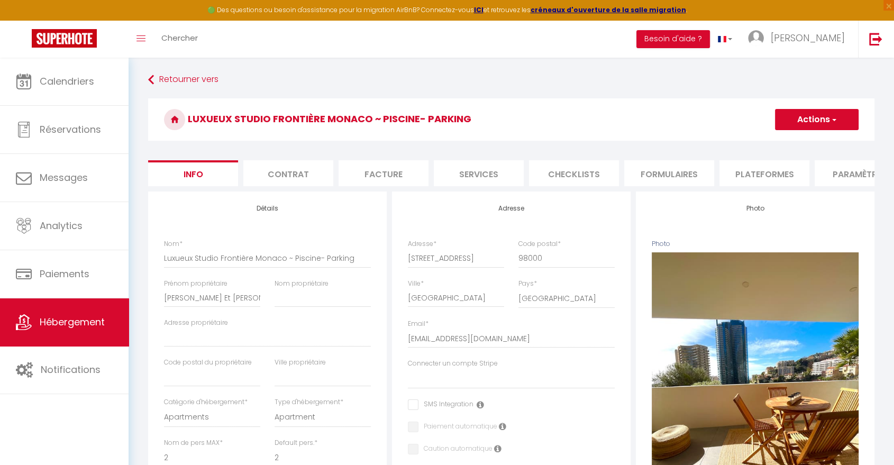
click at [747, 175] on li "Plateformes" at bounding box center [764, 173] width 90 height 26
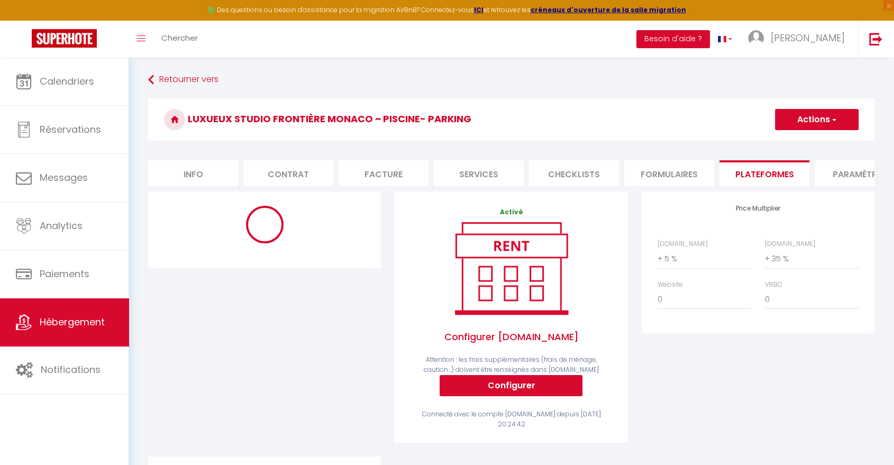
select select
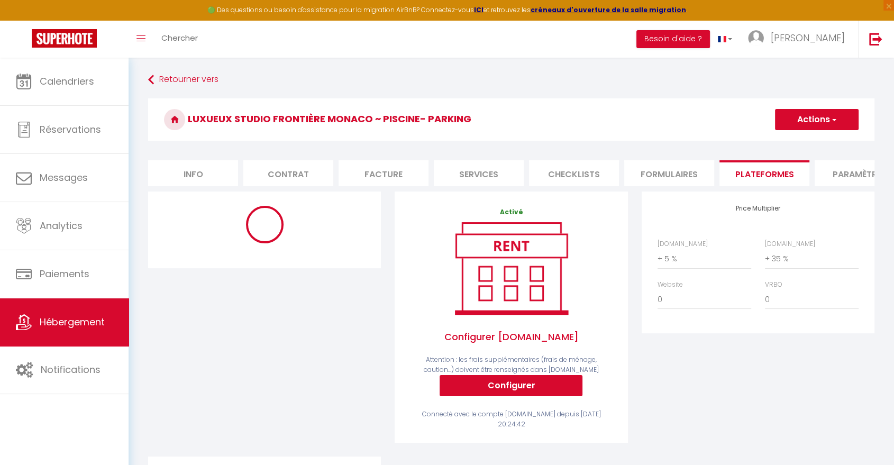
select select "8724-823157690098135020"
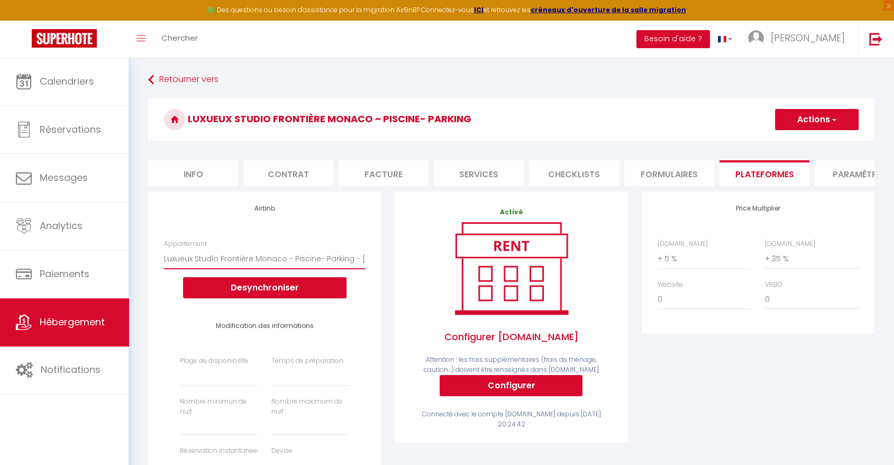
click at [298, 269] on select "Studio NEUF -PORTES DE MONACO -CONFORT -Wifi -Clim - [EMAIL_ADDRESS][DOMAIN_NAM…" at bounding box center [264, 259] width 201 height 20
click at [794, 120] on button "Actions" at bounding box center [817, 119] width 84 height 21
click at [791, 143] on link "Enregistrer" at bounding box center [816, 143] width 84 height 14
select select
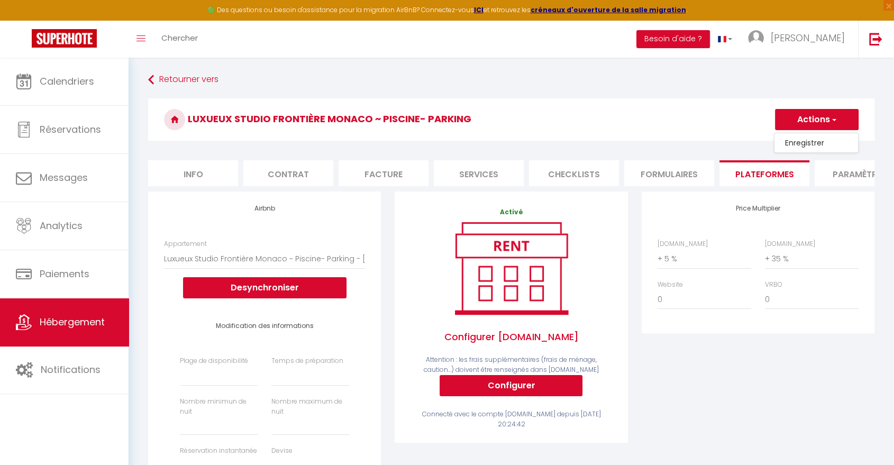
select select
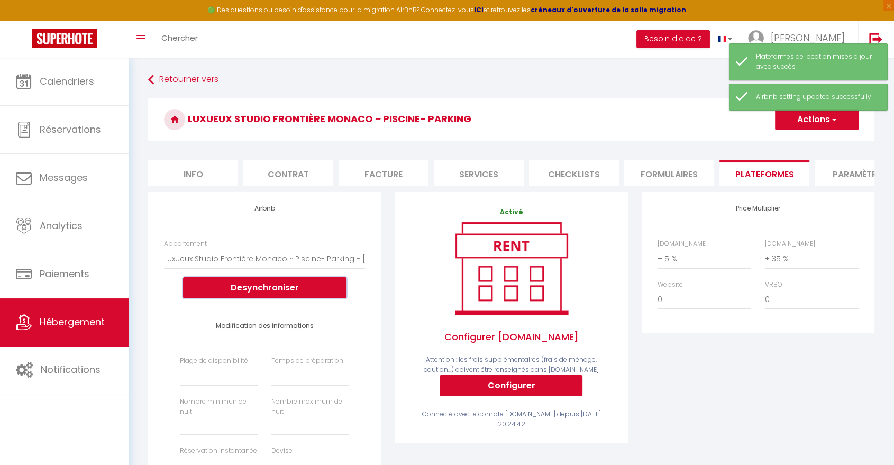
click at [298, 298] on button "Desynchroniser" at bounding box center [264, 287] width 163 height 21
click at [274, 295] on button "Desynchroniser" at bounding box center [264, 287] width 163 height 21
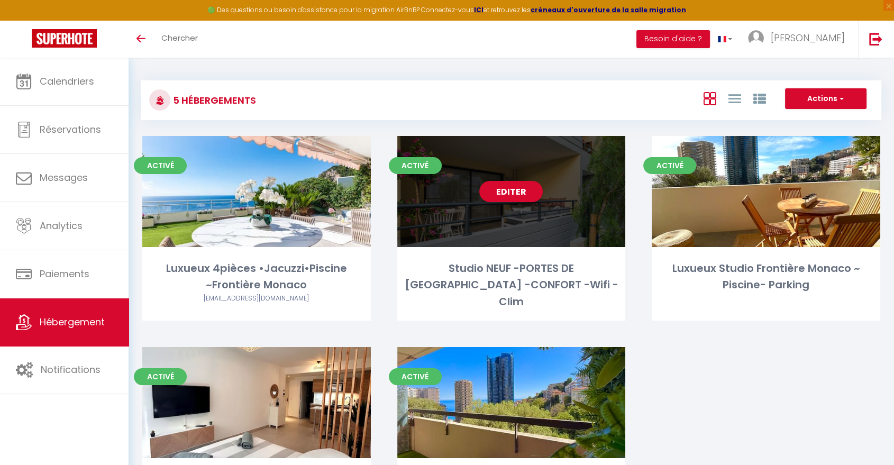
scroll to position [93, 0]
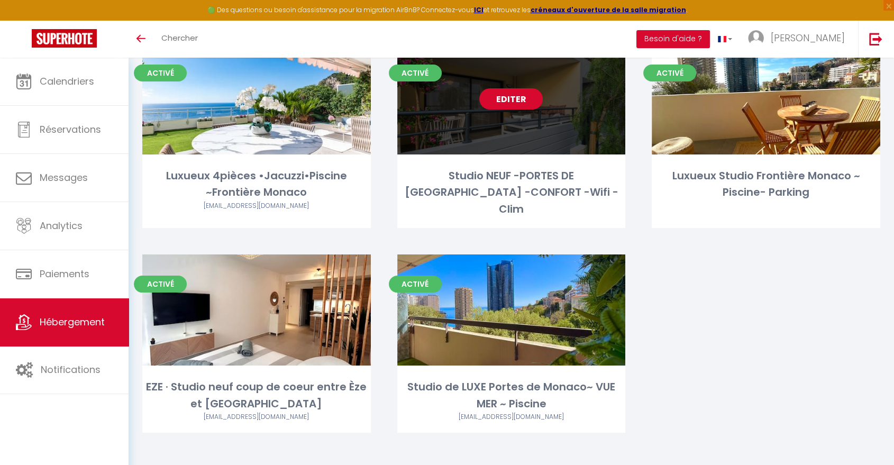
click at [523, 102] on link "Editer" at bounding box center [510, 98] width 63 height 21
click at [518, 98] on link "Editer" at bounding box center [510, 98] width 63 height 21
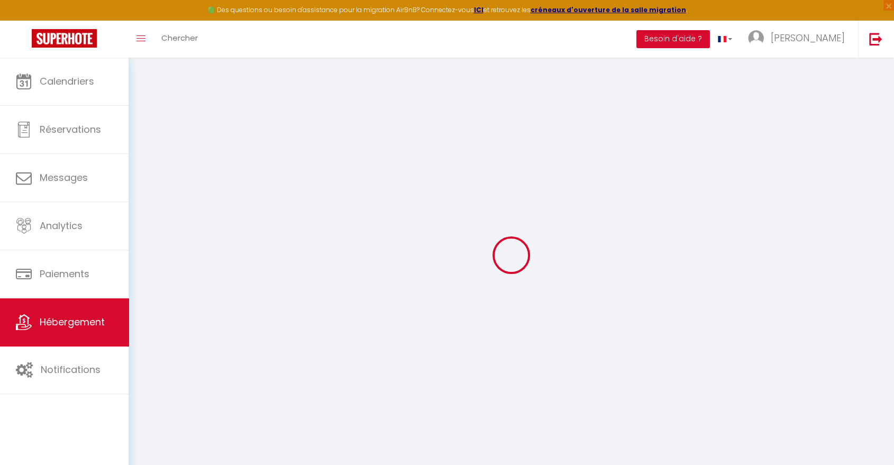
select select "+ 5 %"
select select "+ 36 %"
select select
checkbox input "false"
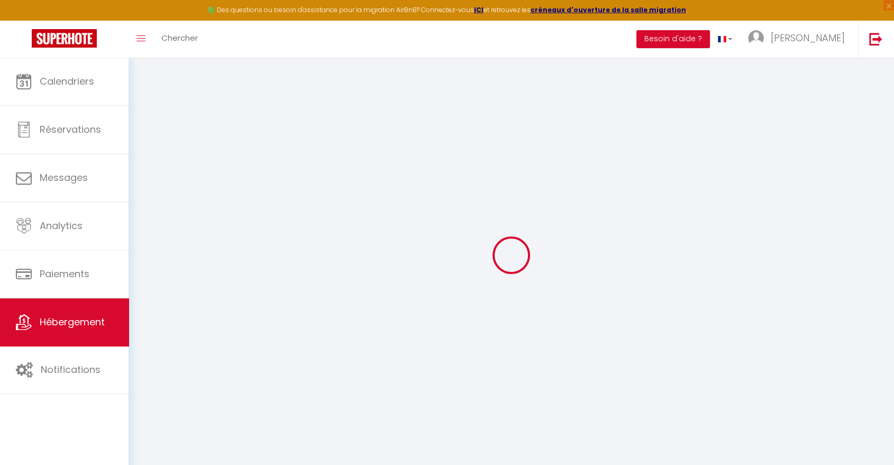
checkbox input "false"
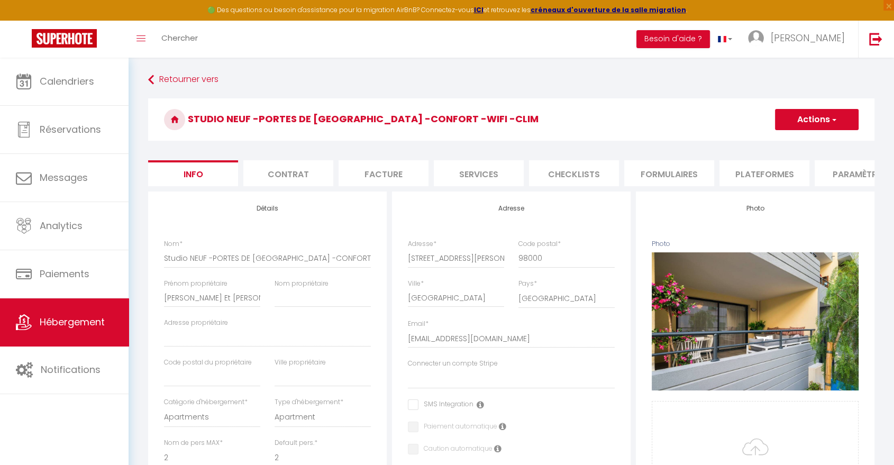
click at [754, 177] on li "Plateformes" at bounding box center [764, 173] width 90 height 26
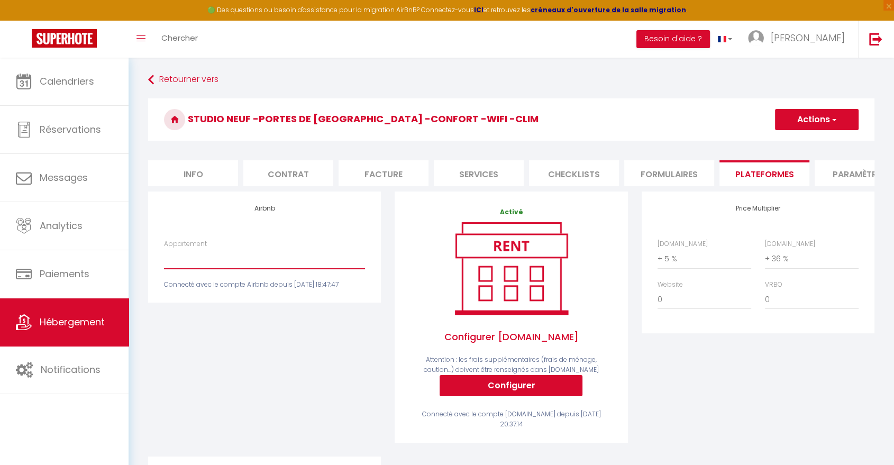
click at [275, 269] on select "Studio NEUF -PORTES DE MONACO -CONFORT -Wifi -Clim - [EMAIL_ADDRESS][DOMAIN_NAM…" at bounding box center [264, 259] width 201 height 20
select select "8724-48244084"
click at [164, 258] on select "Studio NEUF -PORTES DE MONACO -CONFORT -Wifi -Clim - [EMAIL_ADDRESS][DOMAIN_NAM…" at bounding box center [264, 259] width 201 height 20
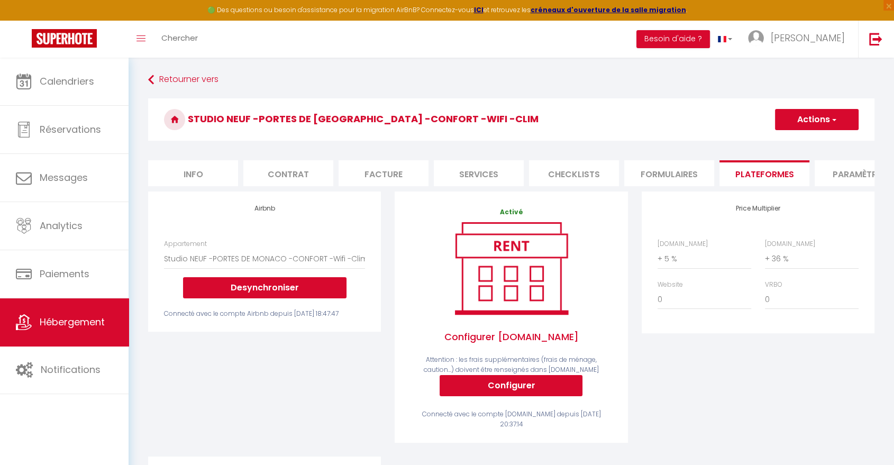
click at [814, 120] on button "Actions" at bounding box center [817, 119] width 84 height 21
click at [807, 141] on link "Enregistrer" at bounding box center [816, 143] width 84 height 14
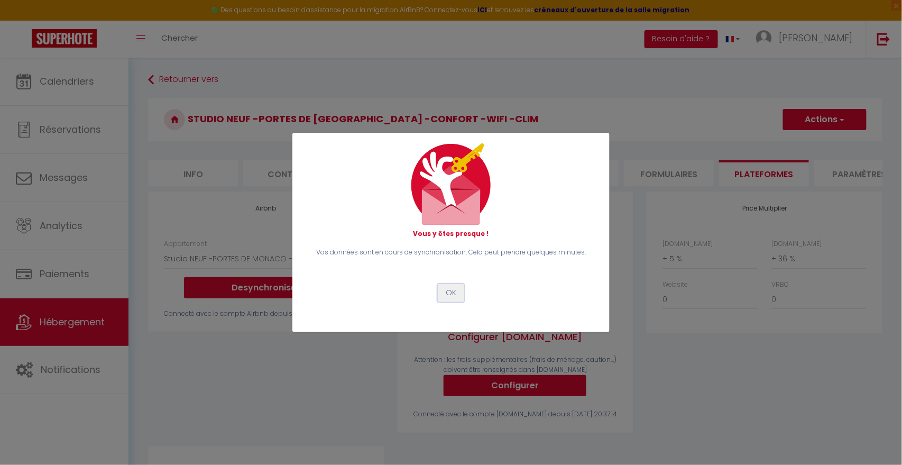
click at [453, 293] on button "OK" at bounding box center [451, 293] width 26 height 18
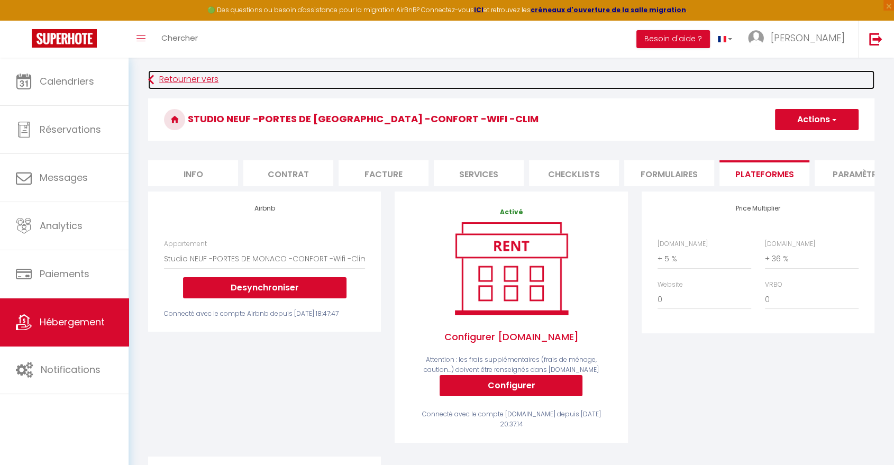
click at [181, 78] on link "Retourner vers" at bounding box center [511, 79] width 726 height 19
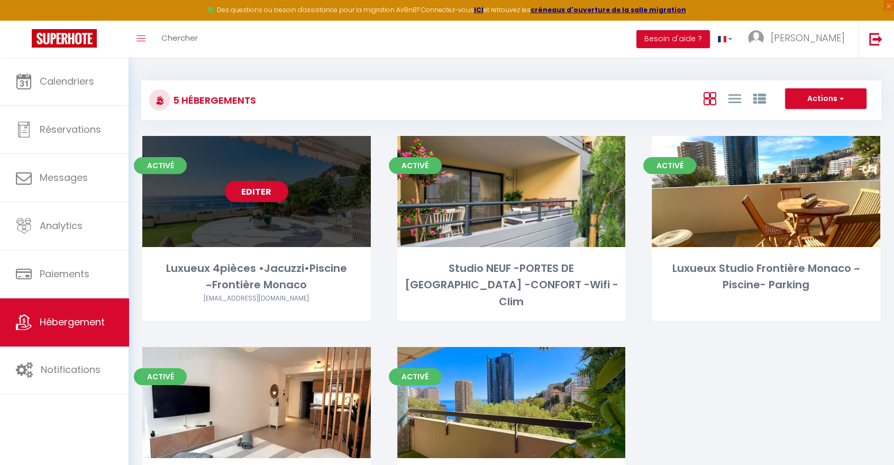
scroll to position [93, 0]
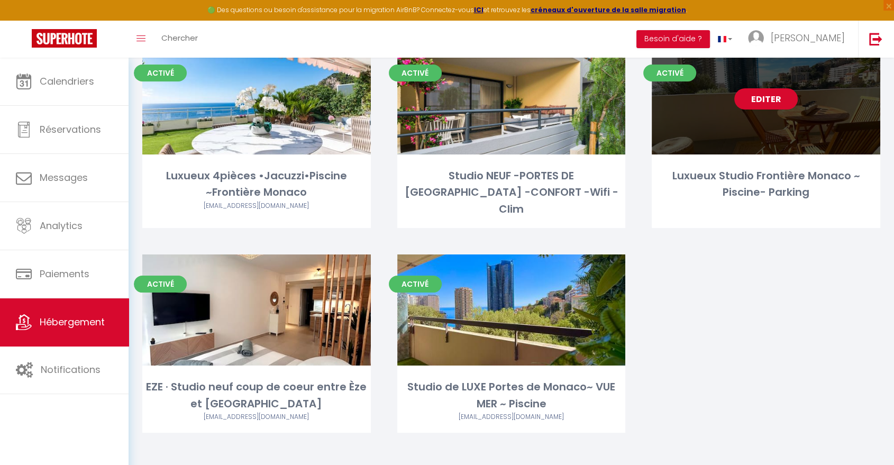
click at [779, 95] on link "Editer" at bounding box center [765, 98] width 63 height 21
select select "3"
select select "2"
select select "1"
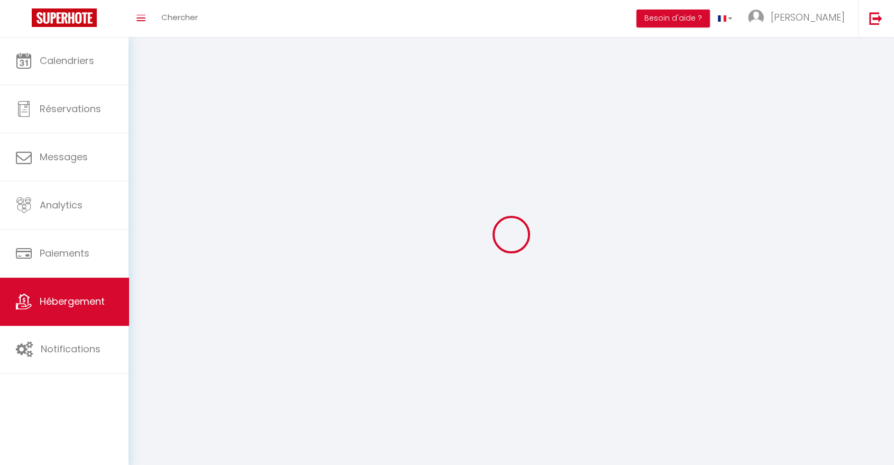
select select
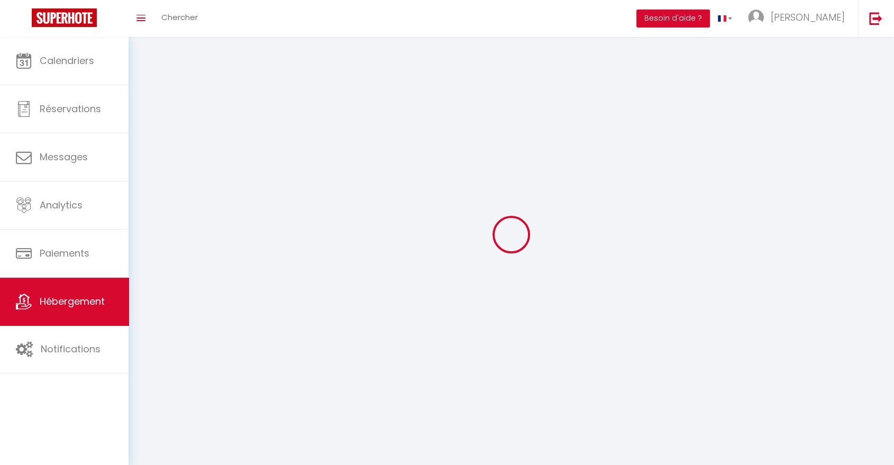
select select
checkbox input "false"
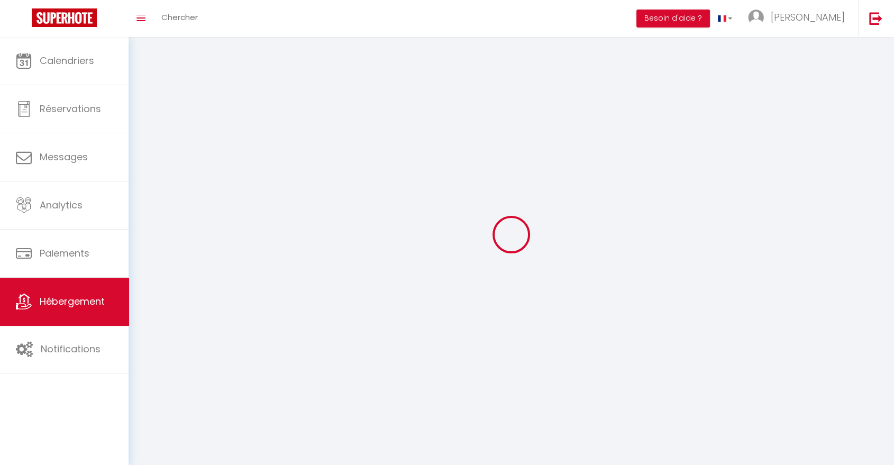
select select
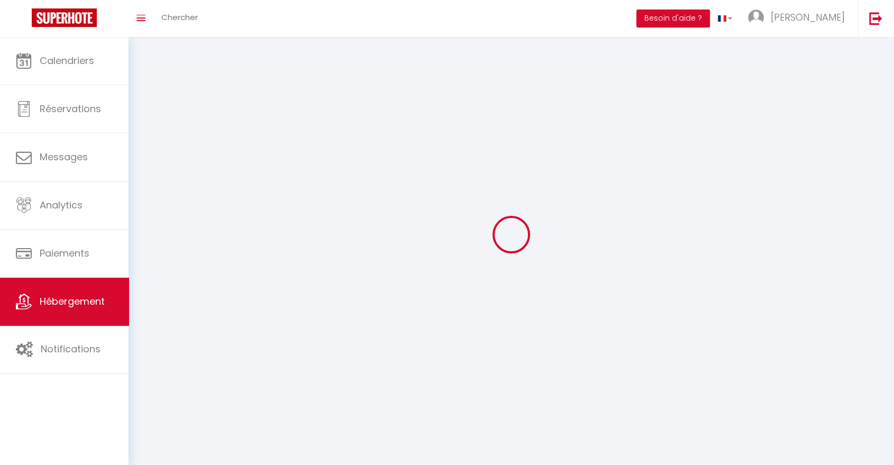
select select
checkbox input "false"
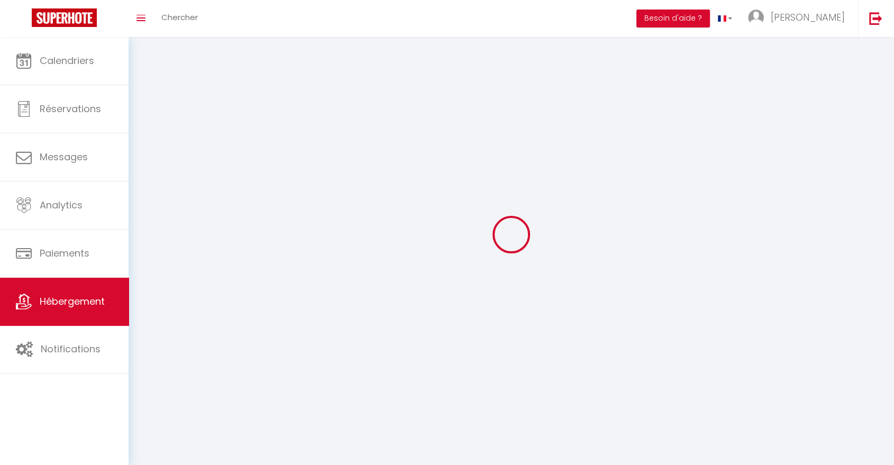
checkbox input "false"
select select
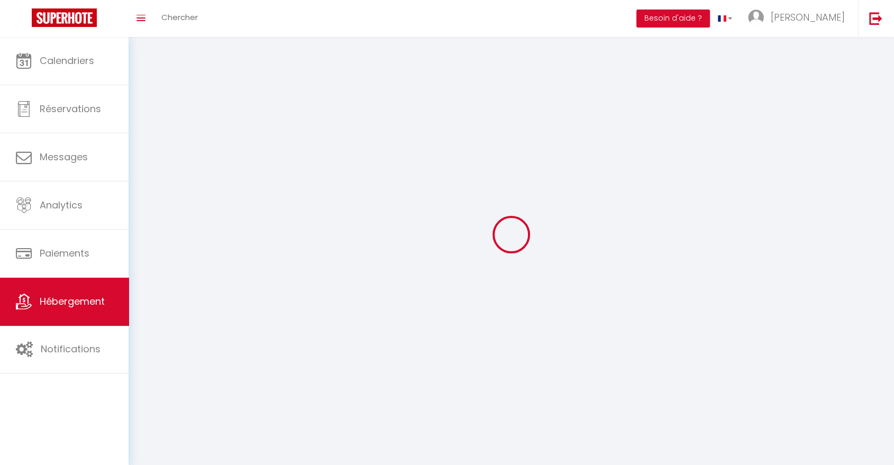
select select "1"
select select "28"
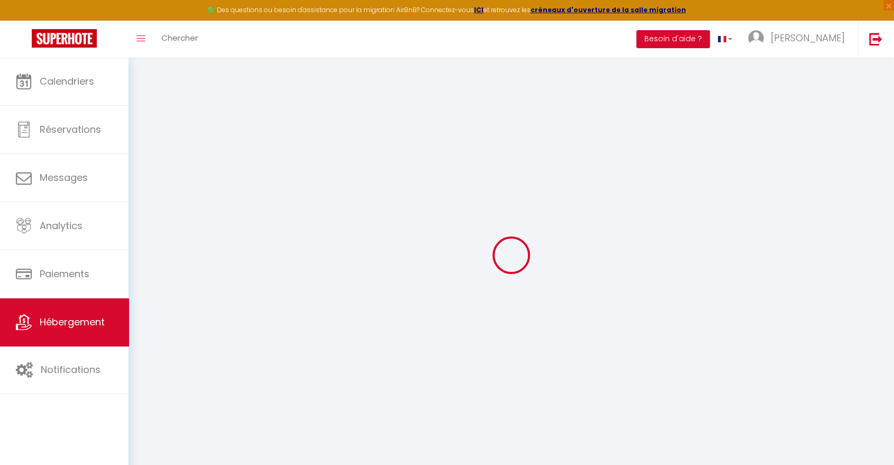
select select
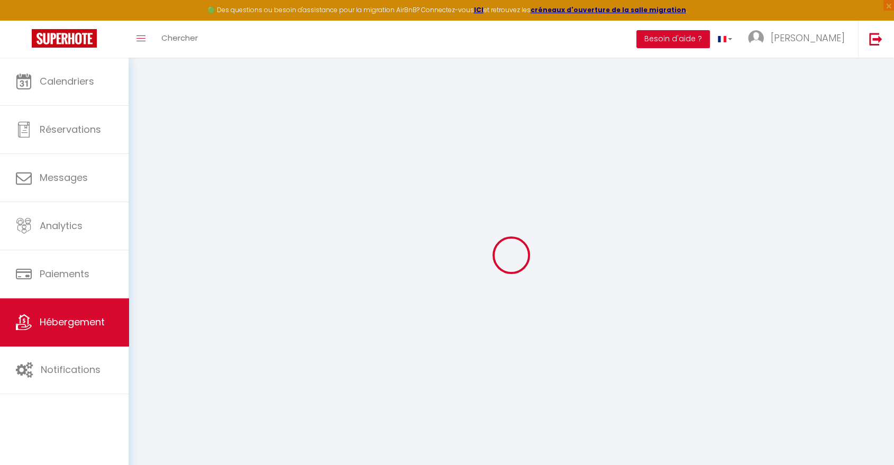
select select
checkbox input "false"
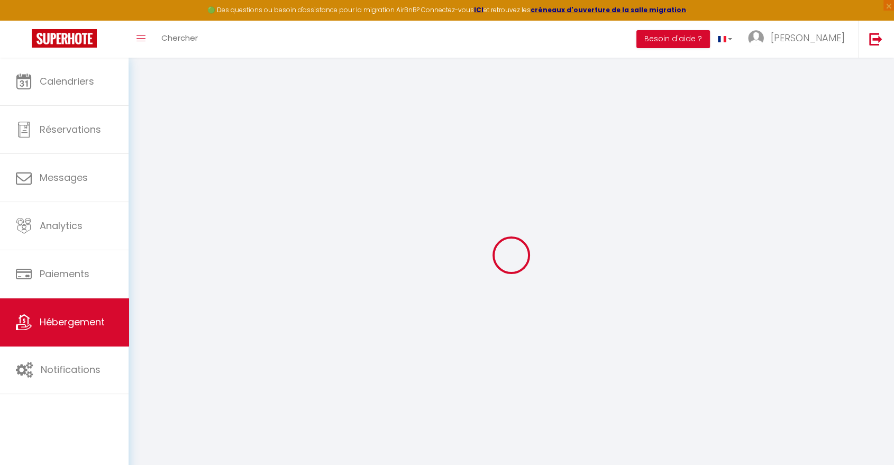
select select
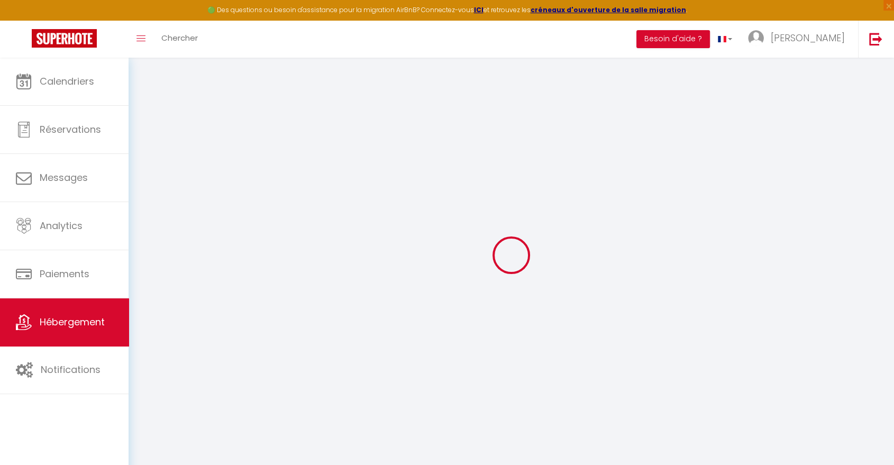
select select
checkbox input "false"
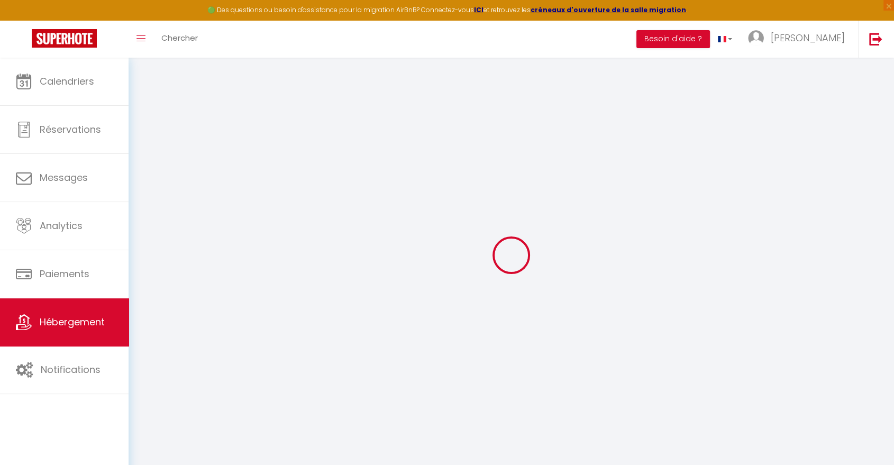
checkbox input "false"
select select
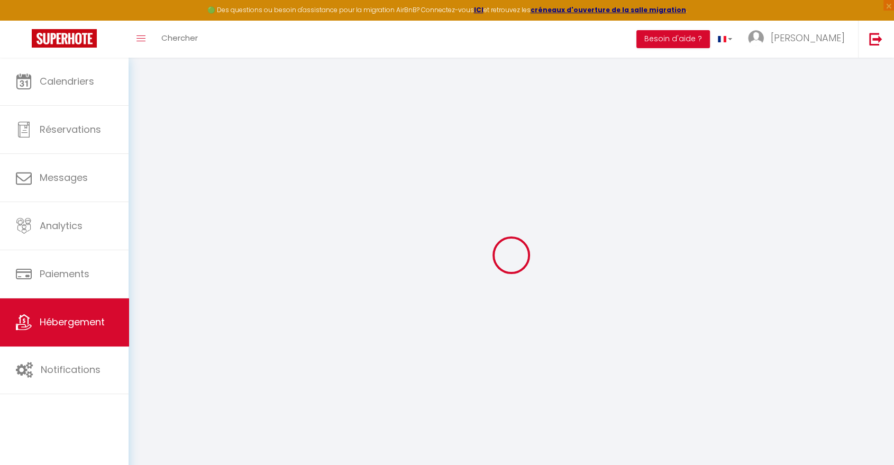
select select
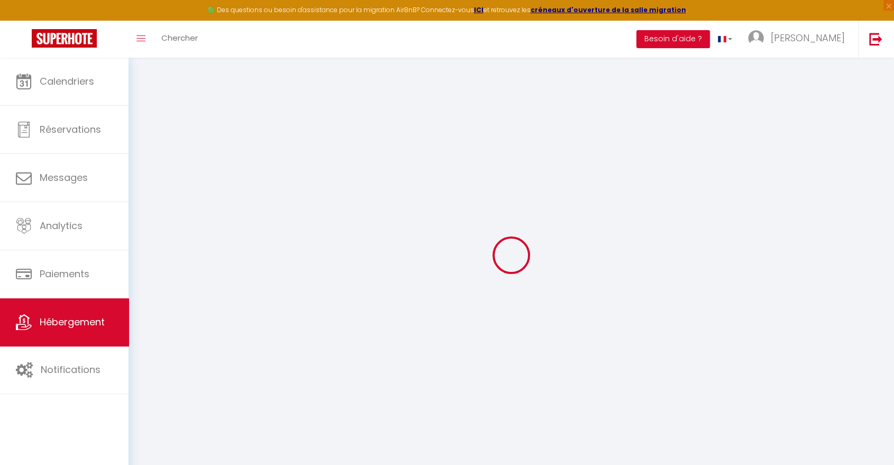
checkbox input "false"
select select
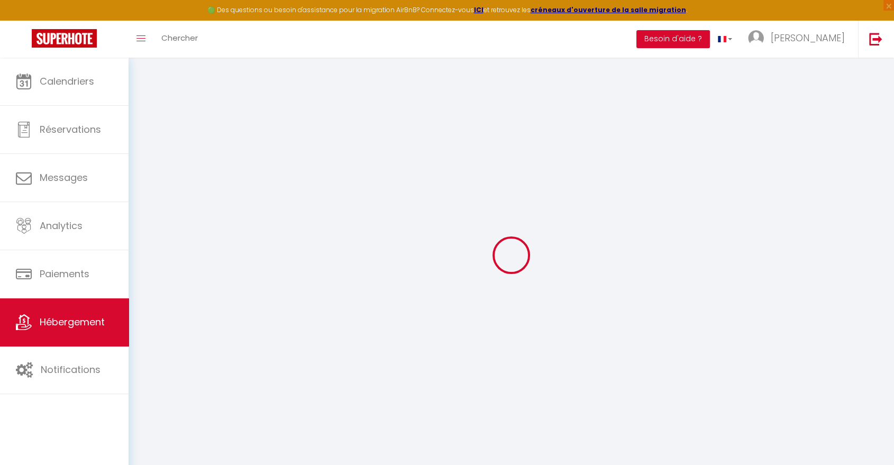
select select
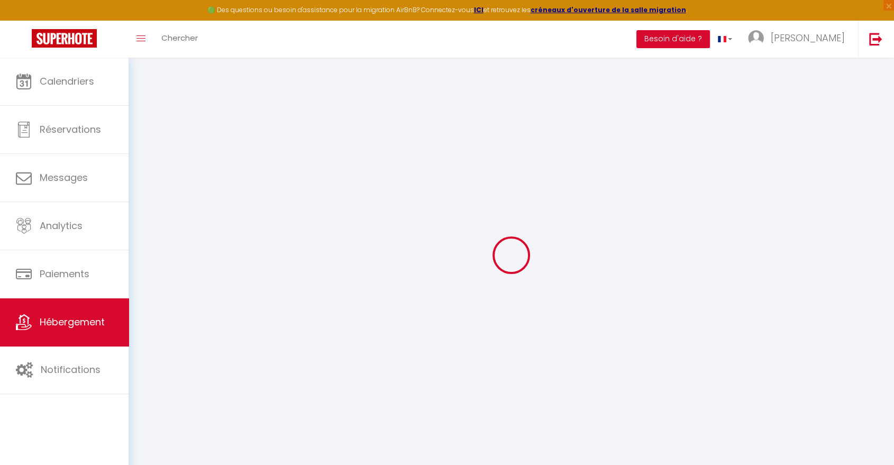
select select
checkbox input "false"
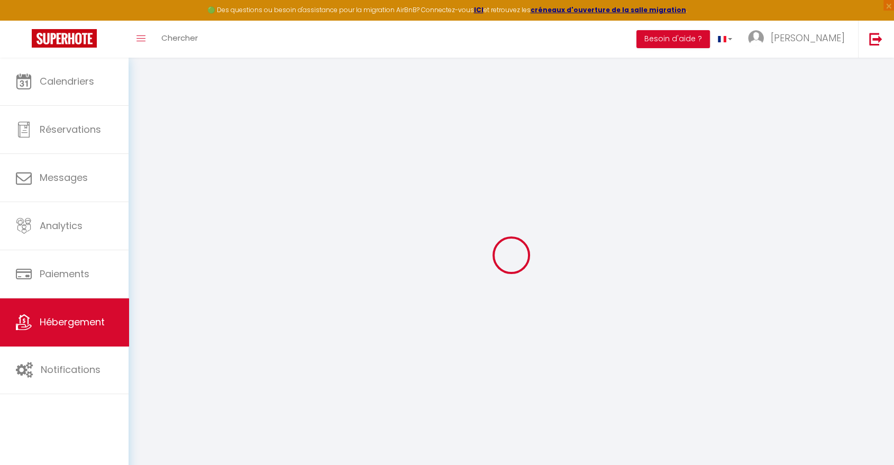
checkbox input "false"
select select
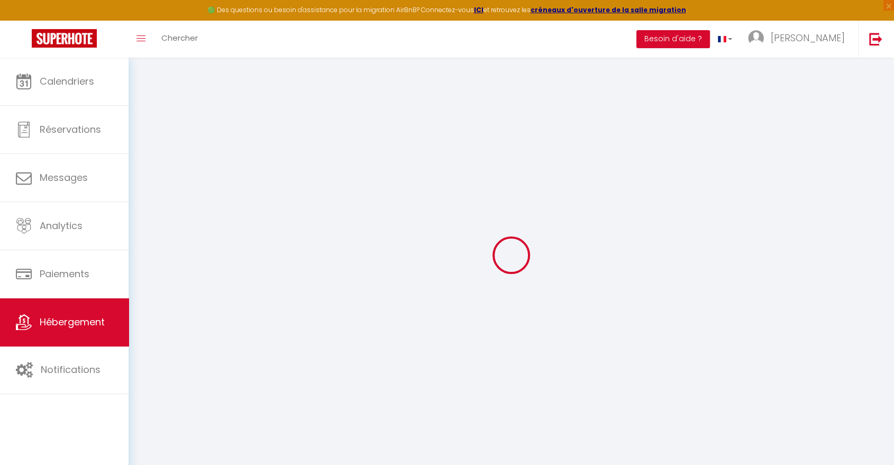
select select
checkbox input "false"
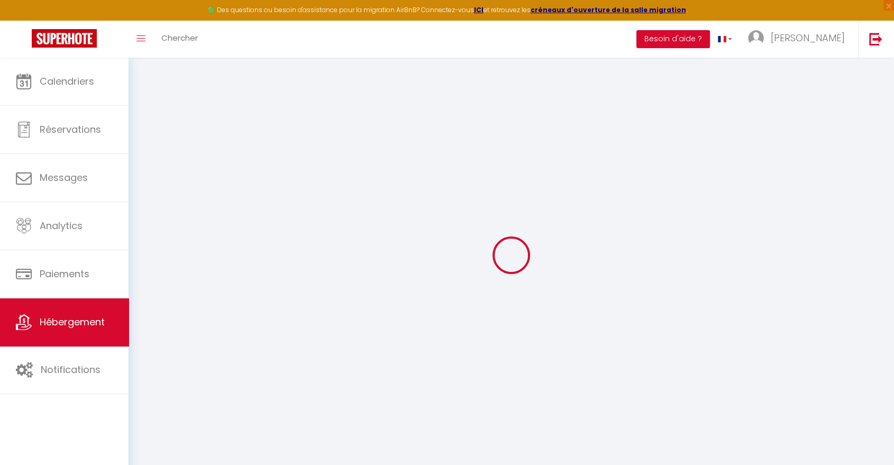
checkbox input "false"
select select
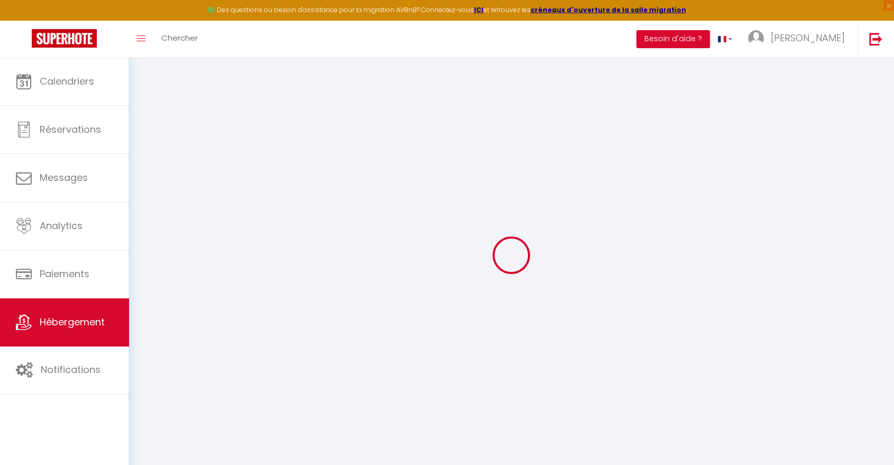
type input "Luxueux Studio Frontière Monaco ~ Piscine- Parking"
type input "[PERSON_NAME] Et [PERSON_NAME] [PERSON_NAME]"
select select "2"
select select "0"
type input "269"
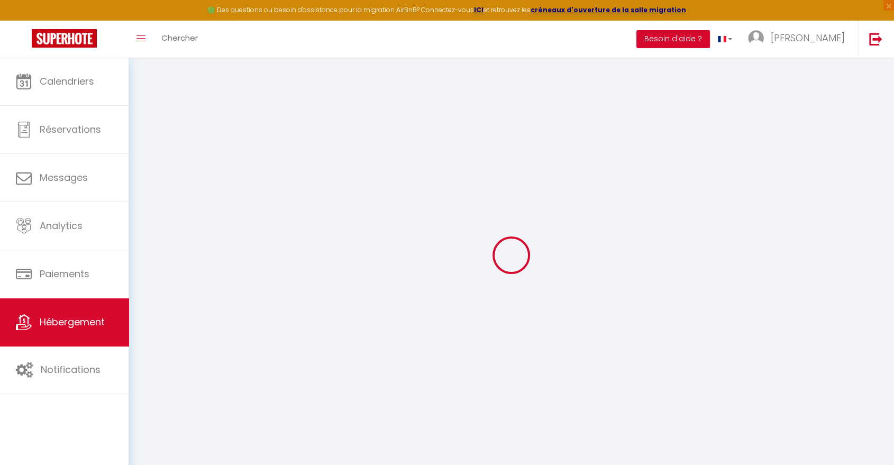
type input "20"
type input "500"
select select
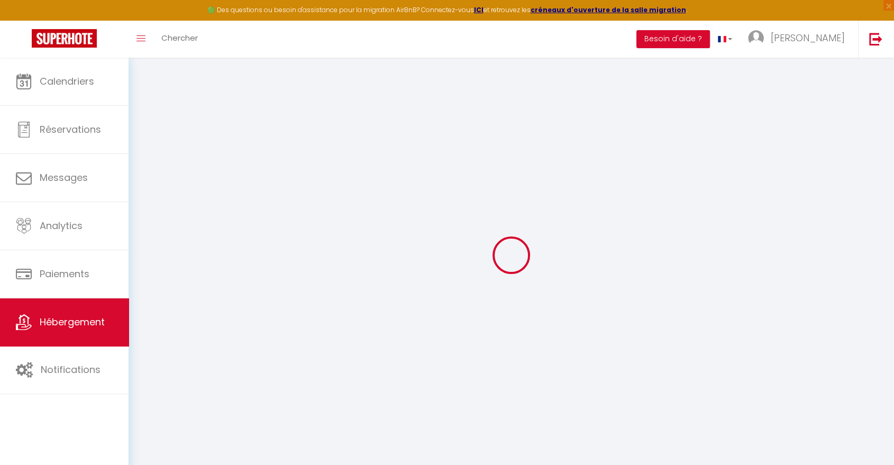
select select
type input "[STREET_ADDRESS]"
type input "98000"
type input "[GEOGRAPHIC_DATA]"
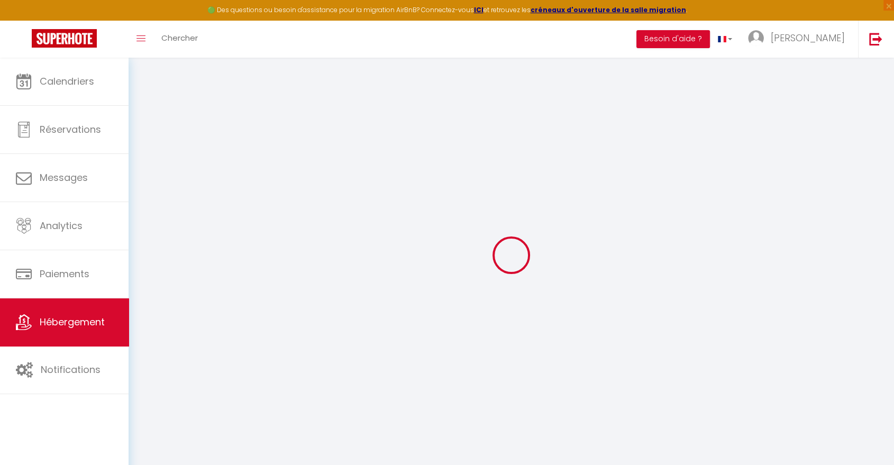
select select "143"
type input "[EMAIL_ADDRESS][DOMAIN_NAME]"
select select
checkbox input "false"
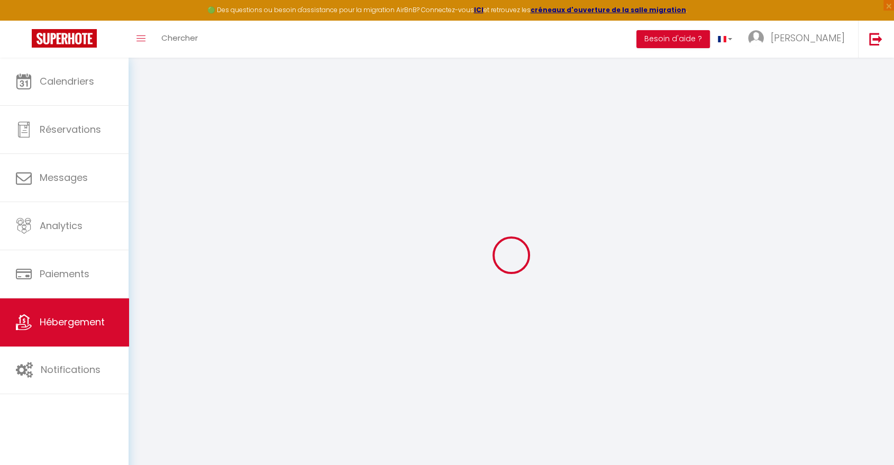
checkbox input "false"
type input "0"
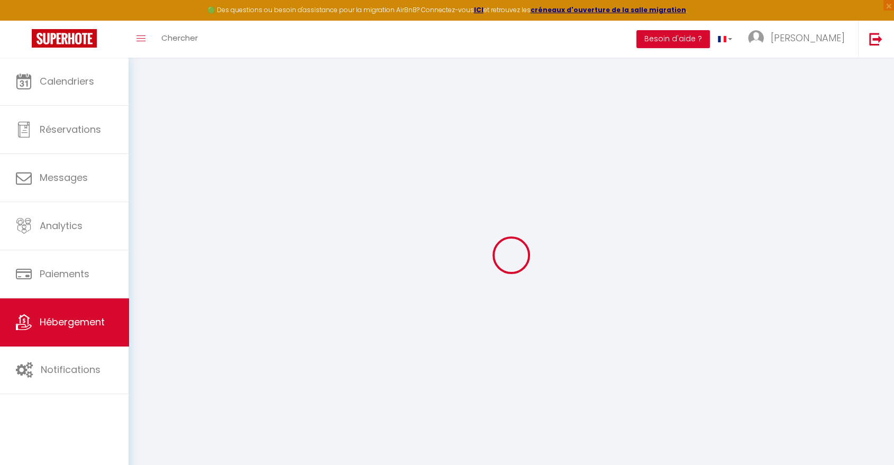
type input "0"
select select
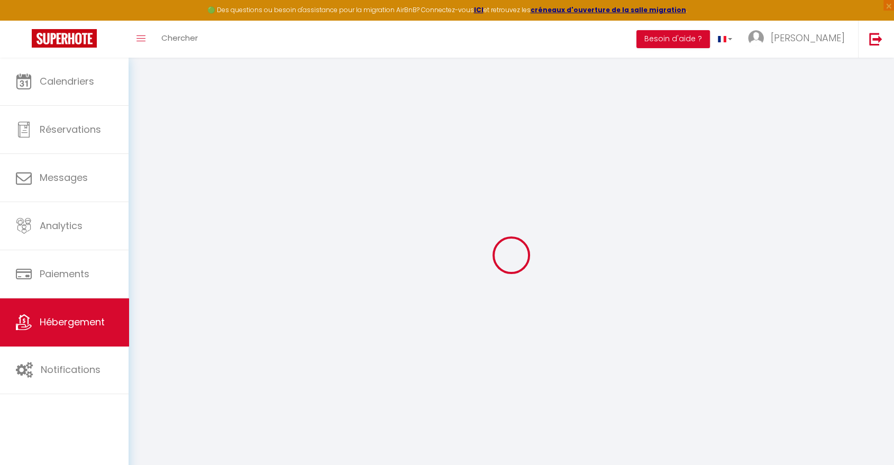
select select
checkbox input "false"
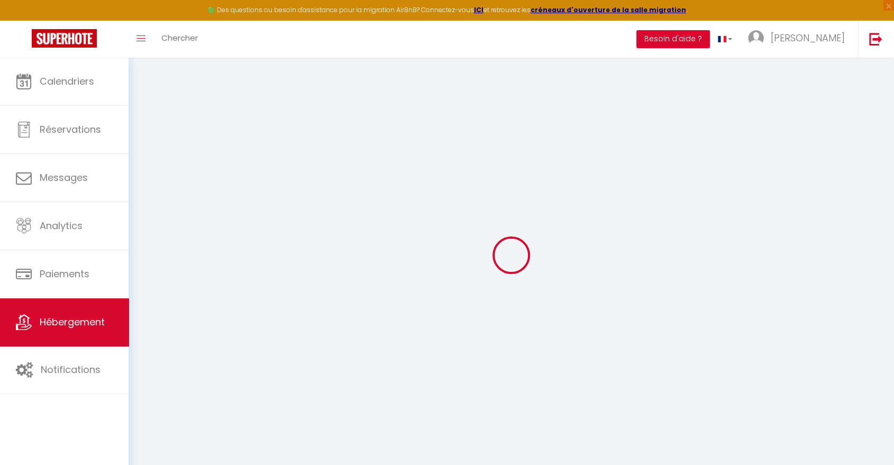
checkbox input "false"
select select
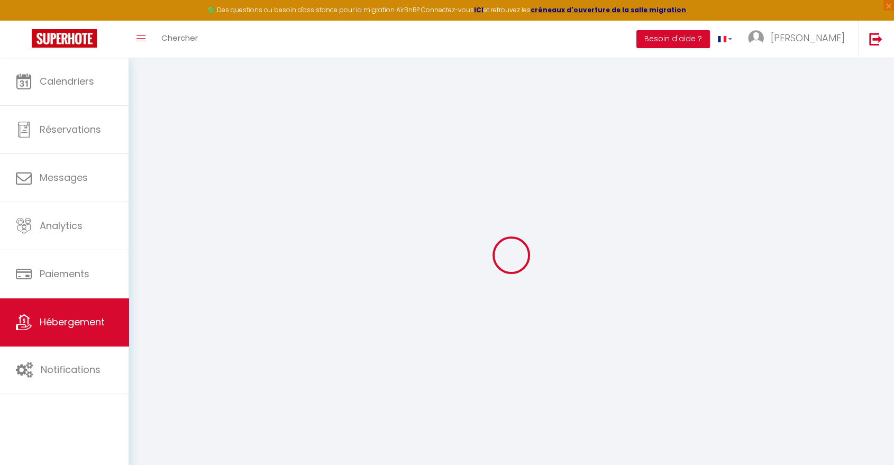
select select
checkbox input "false"
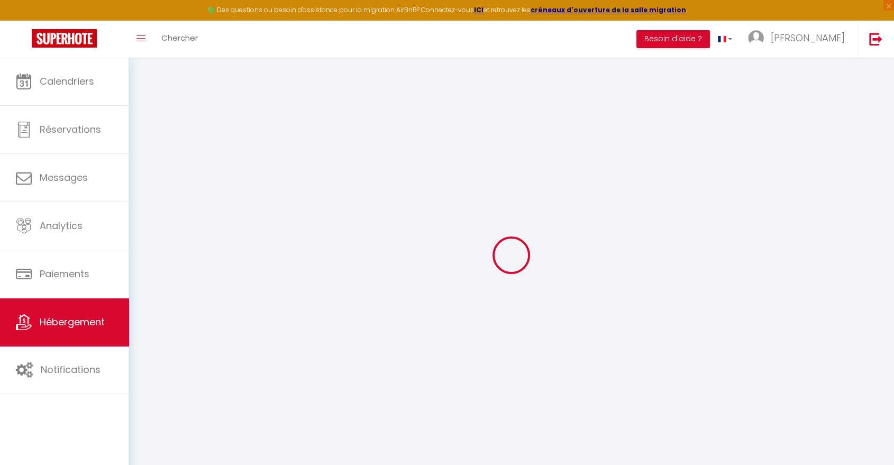
checkbox input "false"
select select
checkbox input "false"
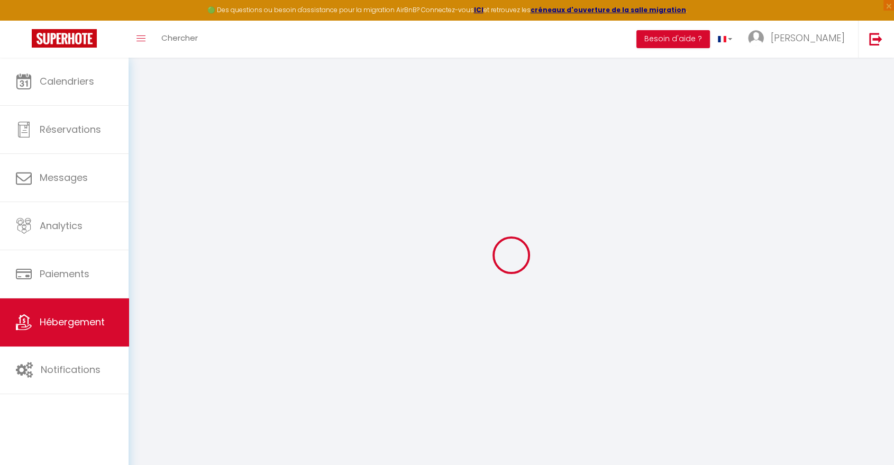
checkbox input "false"
select select
checkbox input "false"
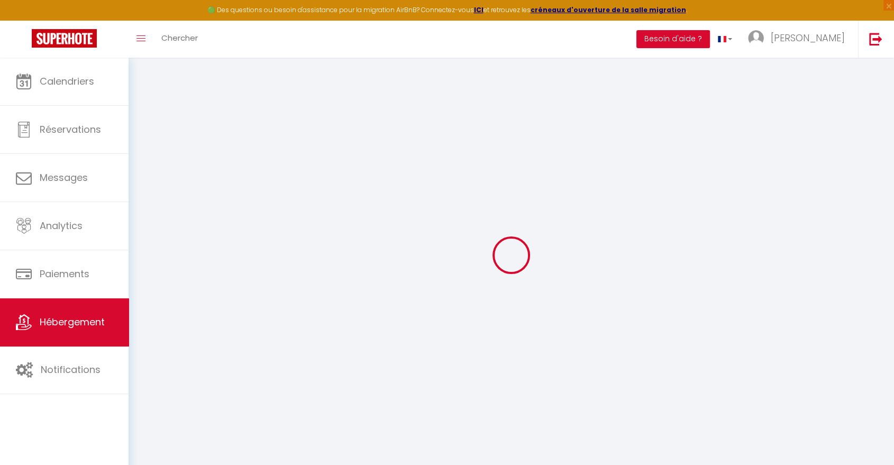
checkbox input "false"
select select "14:00"
select select
select select "11:00"
select select "30"
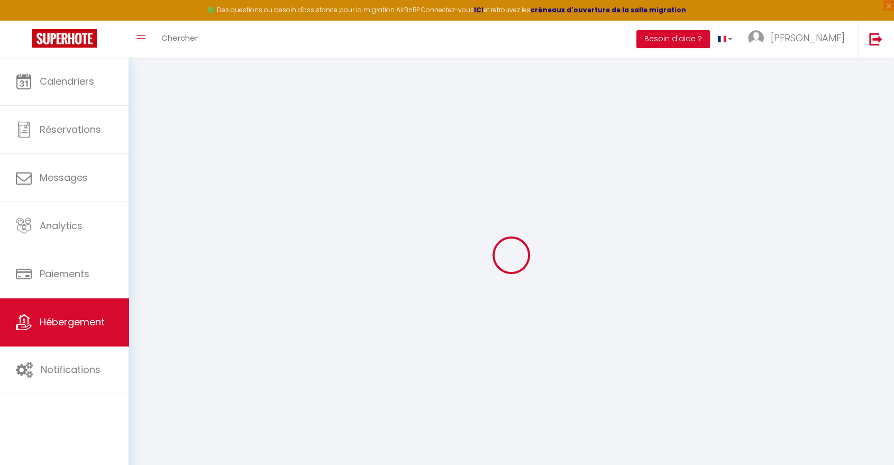
select select "120"
select select
checkbox input "false"
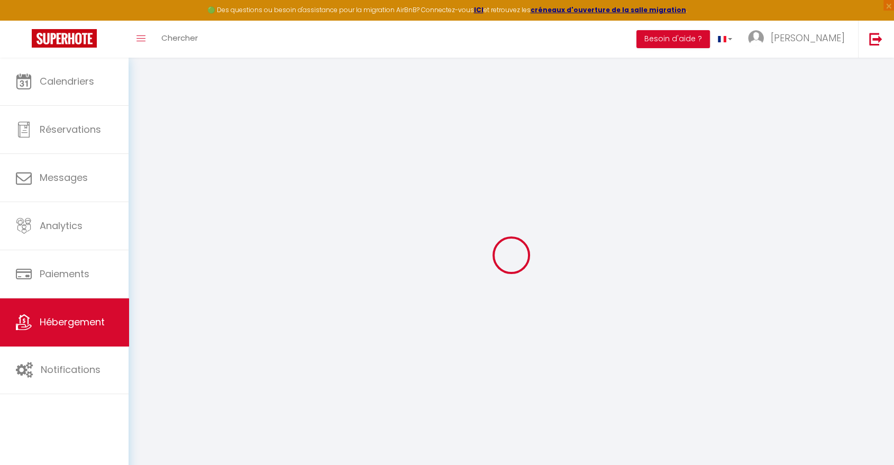
checkbox input "false"
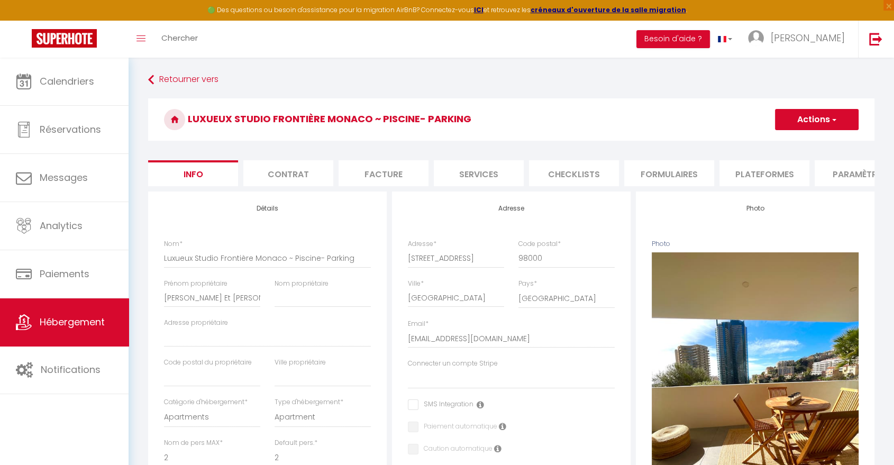
click at [753, 175] on li "Plateformes" at bounding box center [764, 173] width 90 height 26
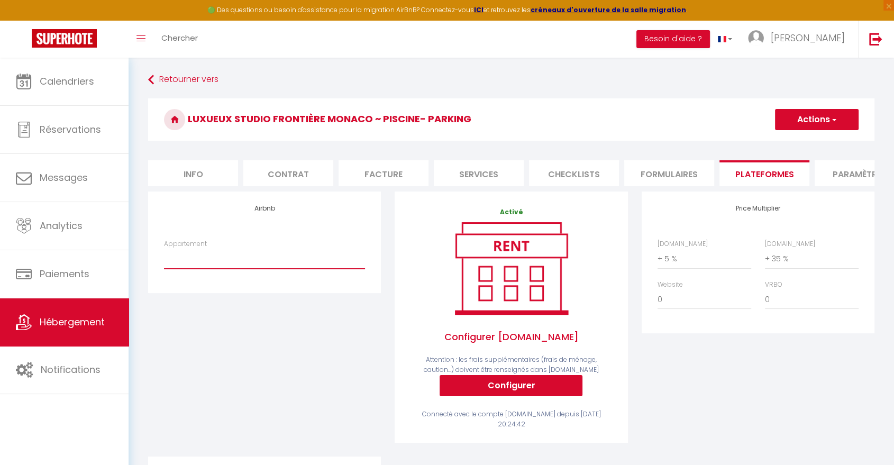
click at [337, 269] on select "Studio NEUF -PORTES DE MONACO -CONFORT -Wifi -Clim - [EMAIL_ADDRESS][DOMAIN_NAM…" at bounding box center [264, 259] width 201 height 20
select select "8724-823157690098135020"
click at [164, 258] on select "Studio NEUF -PORTES DE MONACO -CONFORT -Wifi -Clim - [EMAIL_ADDRESS][DOMAIN_NAM…" at bounding box center [264, 259] width 201 height 20
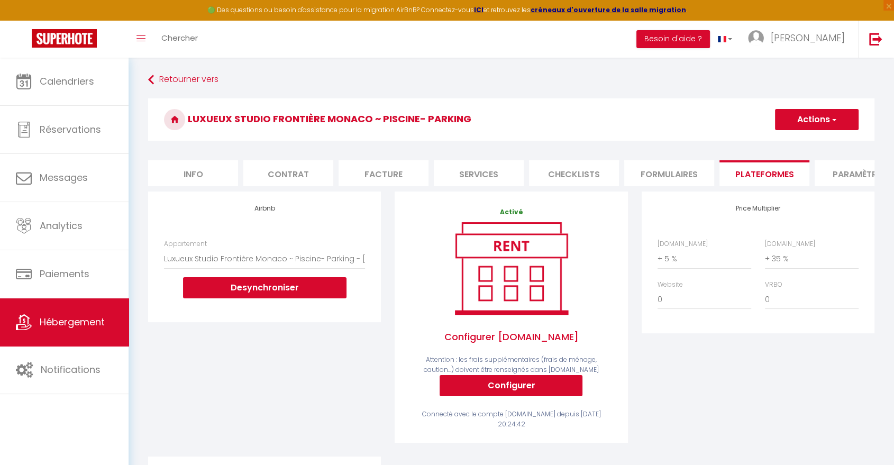
click at [793, 122] on button "Actions" at bounding box center [817, 119] width 84 height 21
click at [787, 145] on link "Enregistrer" at bounding box center [816, 143] width 84 height 14
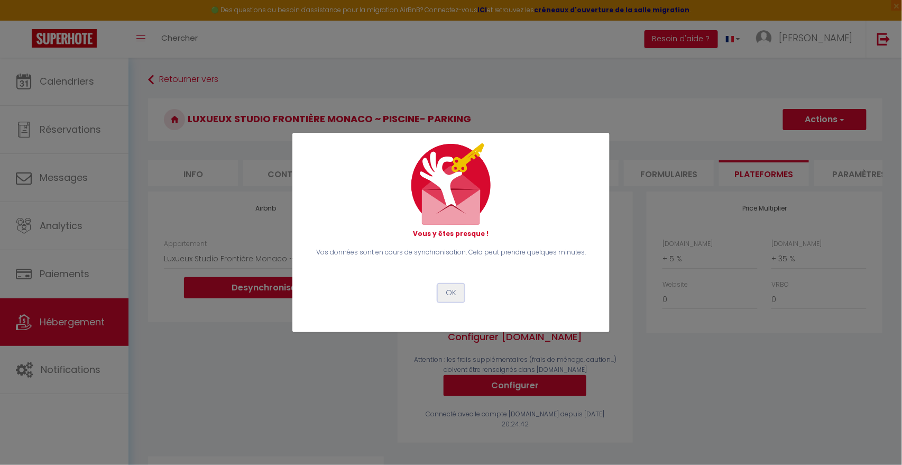
click at [455, 293] on button "OK" at bounding box center [451, 293] width 26 height 18
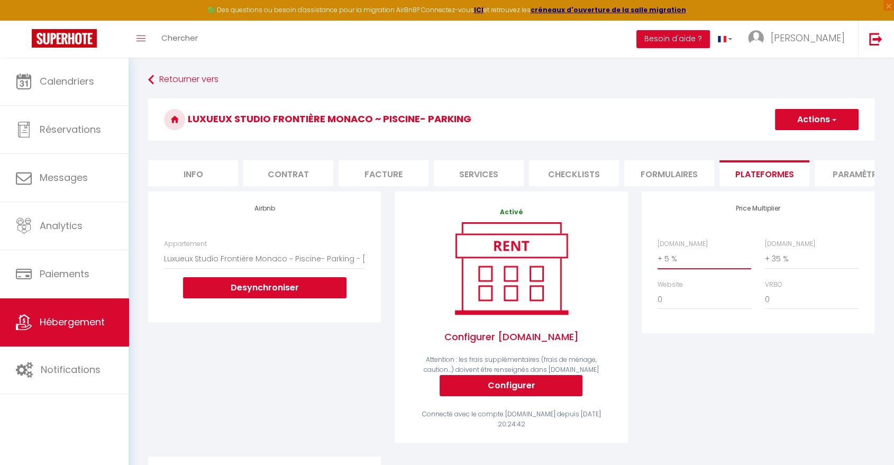
click at [689, 267] on select "0 + 1 % + 2 % + 3 % + 4 % + 5 % + 6 % + 7 % + 8 % + 9 %" at bounding box center [704, 259] width 94 height 20
select select "+ 20 %"
click at [657, 258] on select "0 + 1 % + 2 % + 3 % + 4 % + 5 % + 6 % + 7 % + 8 % + 9 %" at bounding box center [704, 259] width 94 height 20
click at [811, 127] on button "Actions" at bounding box center [817, 119] width 84 height 21
click at [806, 143] on link "Enregistrer" at bounding box center [816, 143] width 84 height 14
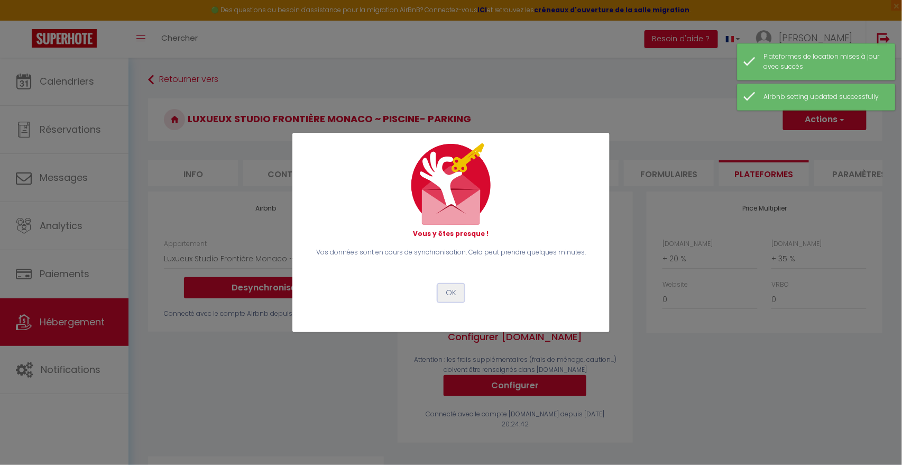
click at [454, 290] on button "OK" at bounding box center [451, 293] width 26 height 18
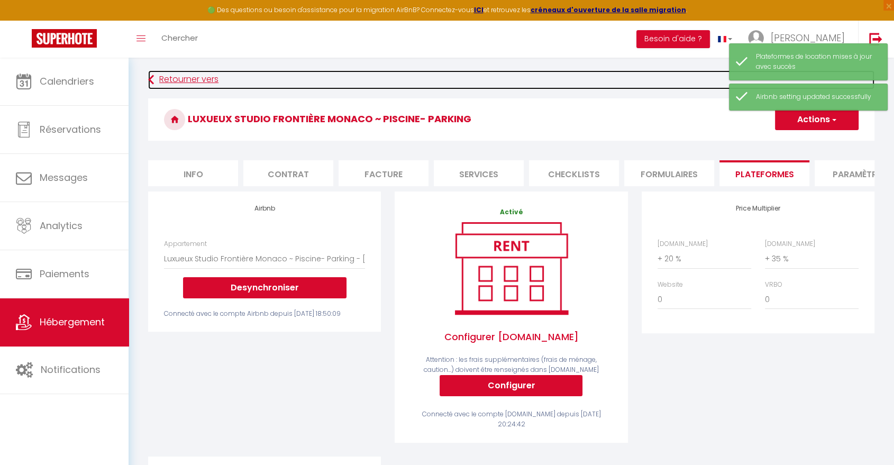
click at [188, 78] on link "Retourner vers" at bounding box center [511, 79] width 726 height 19
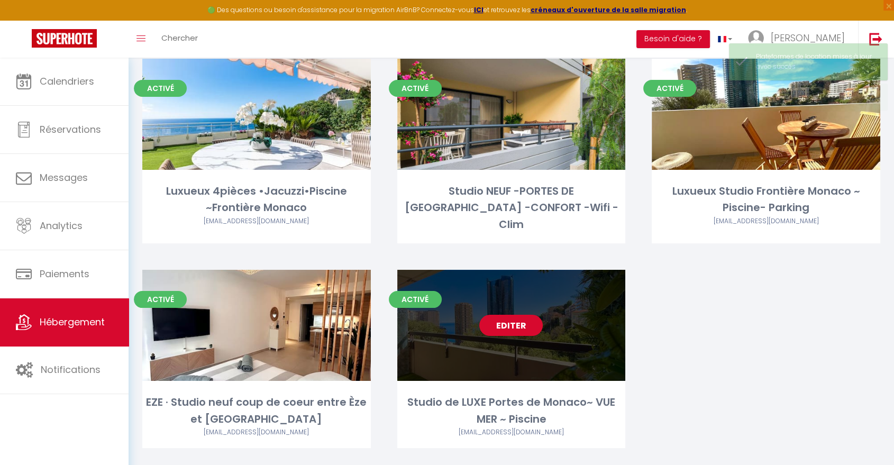
scroll to position [93, 0]
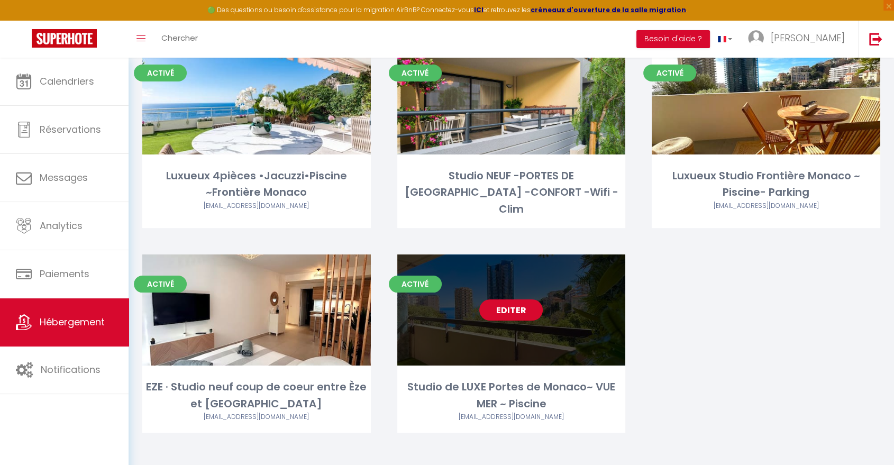
click at [502, 304] on link "Editer" at bounding box center [510, 309] width 63 height 21
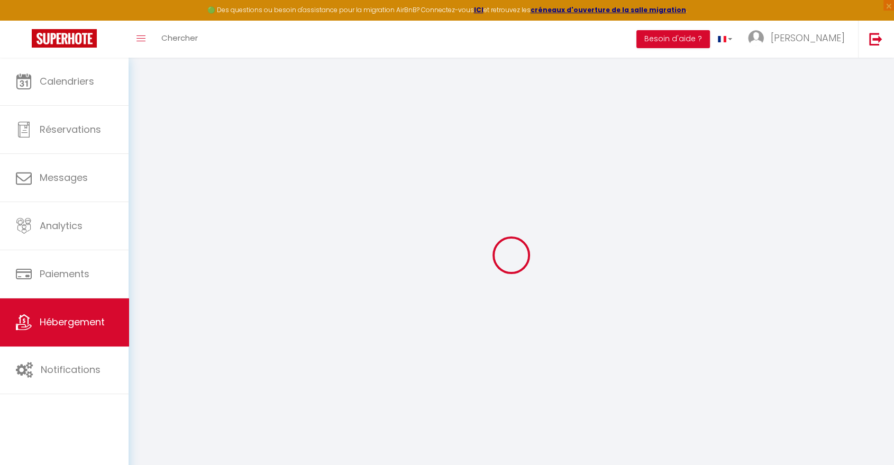
select select
checkbox input "false"
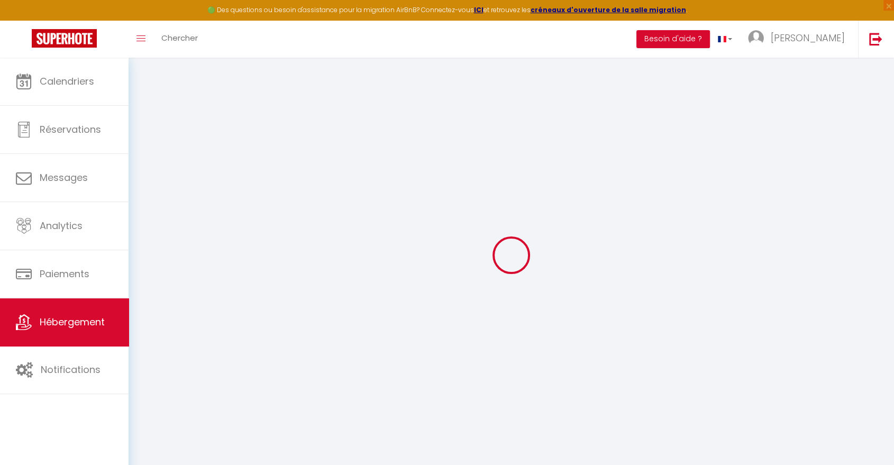
select select
checkbox input "false"
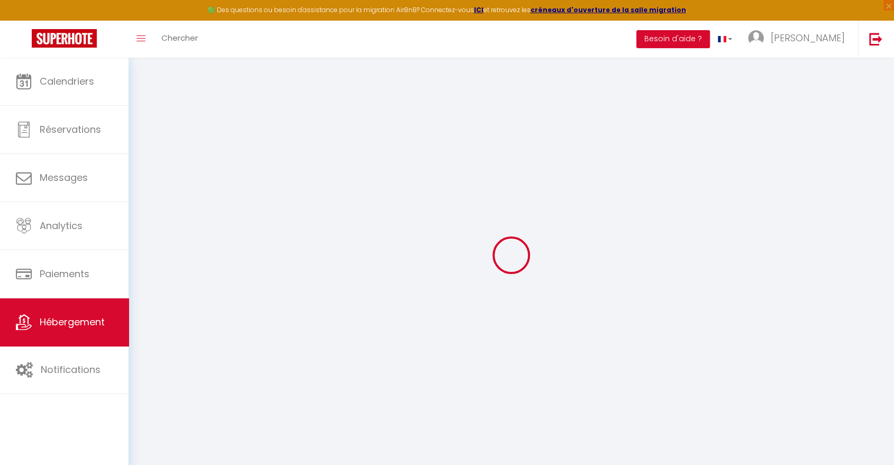
select select "14:00"
select select
select select "11:00"
select select "30"
select select "120"
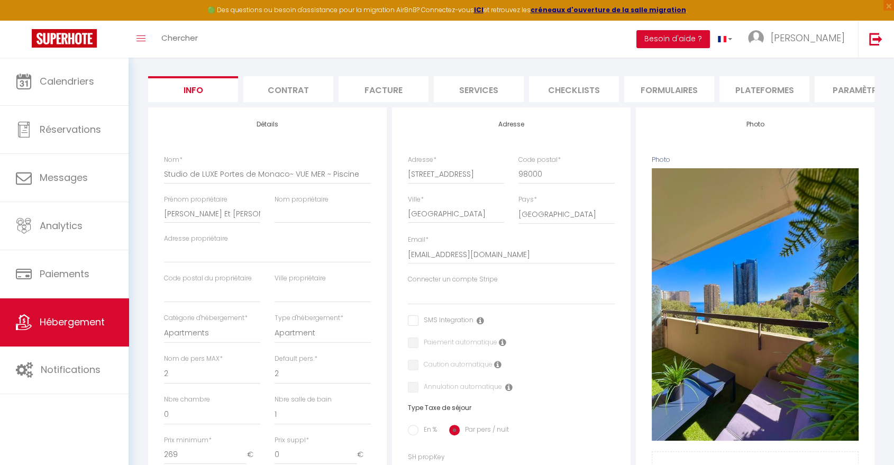
select select
checkbox input "false"
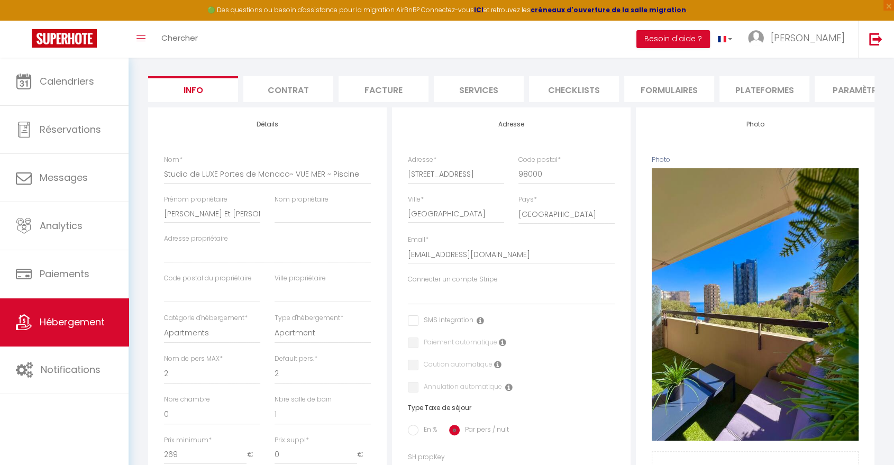
checkbox input "false"
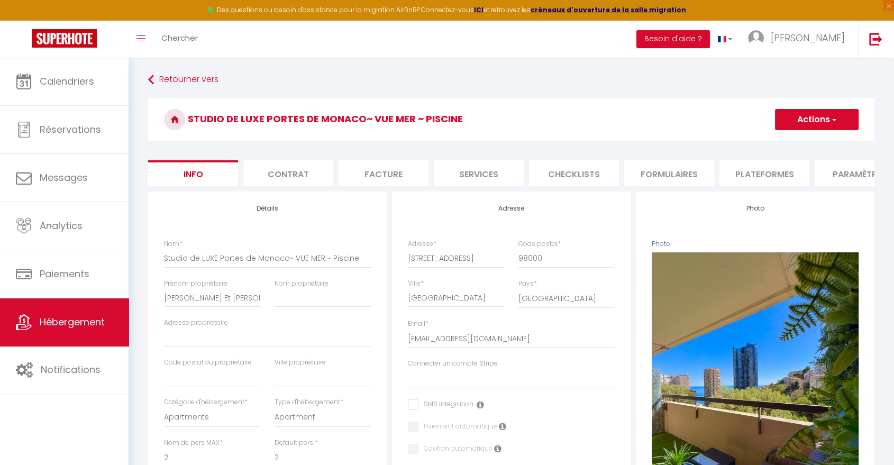
click at [774, 164] on li "Plateformes" at bounding box center [764, 173] width 90 height 26
select select
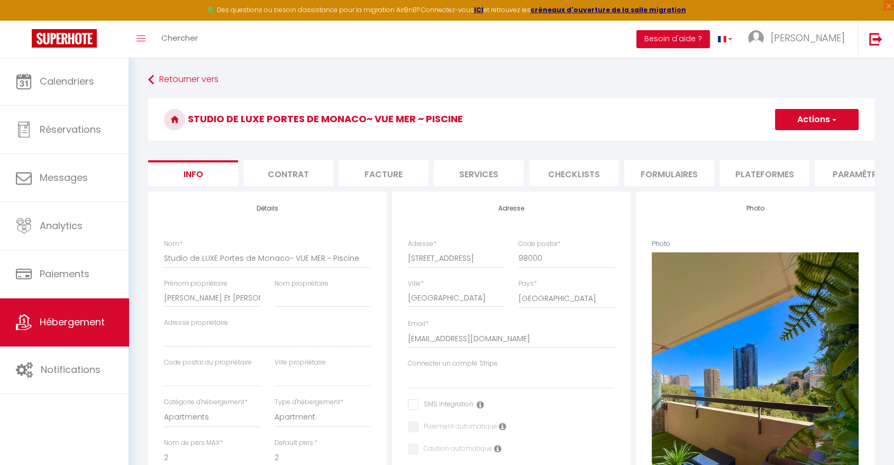
select select
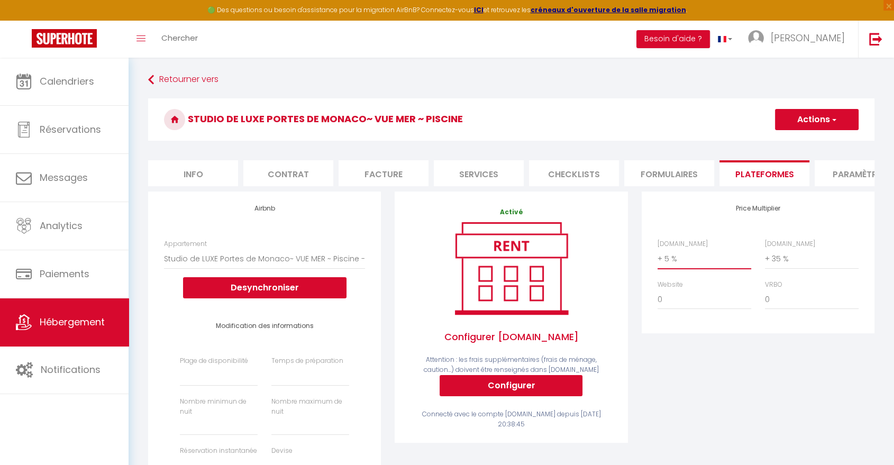
click at [678, 268] on select "0 + 1 % + 2 % + 3 % + 4 % + 5 % + 6 % + 7 % + 8 % + 9 %" at bounding box center [704, 259] width 94 height 20
select select "+ 20 %"
click at [657, 258] on select "0 + 1 % + 2 % + 3 % + 4 % + 5 % + 6 % + 7 % + 8 % + 9 %" at bounding box center [704, 259] width 94 height 20
select select
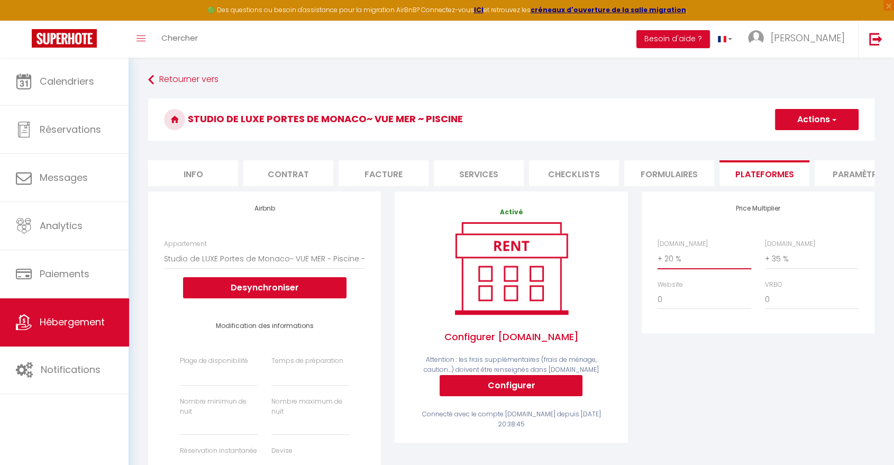
select select
click at [803, 125] on button "Actions" at bounding box center [817, 119] width 84 height 21
click at [799, 145] on link "Enregistrer" at bounding box center [816, 143] width 84 height 14
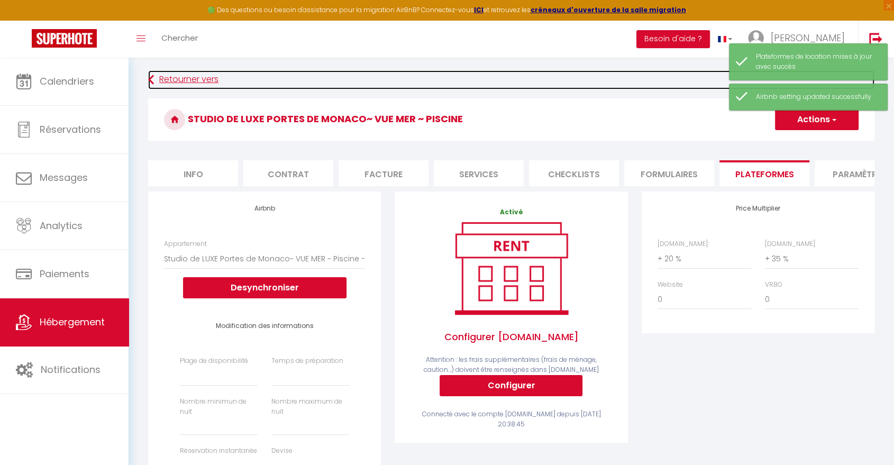
click at [160, 75] on link "Retourner vers" at bounding box center [511, 79] width 726 height 19
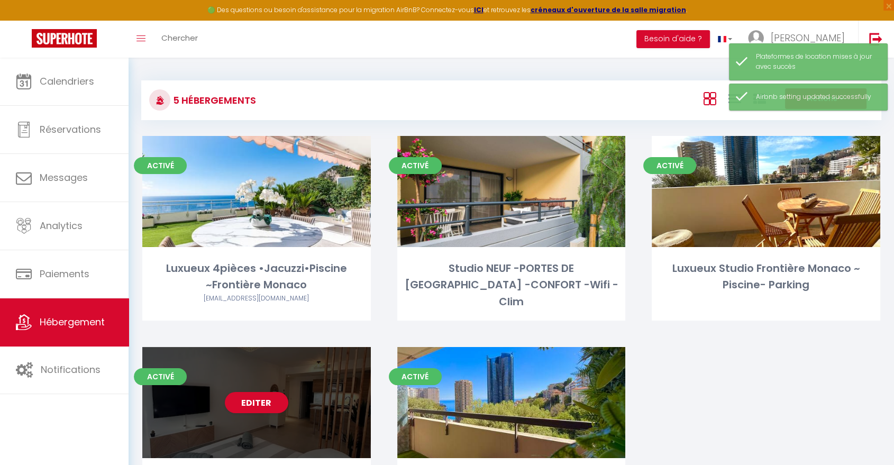
scroll to position [93, 0]
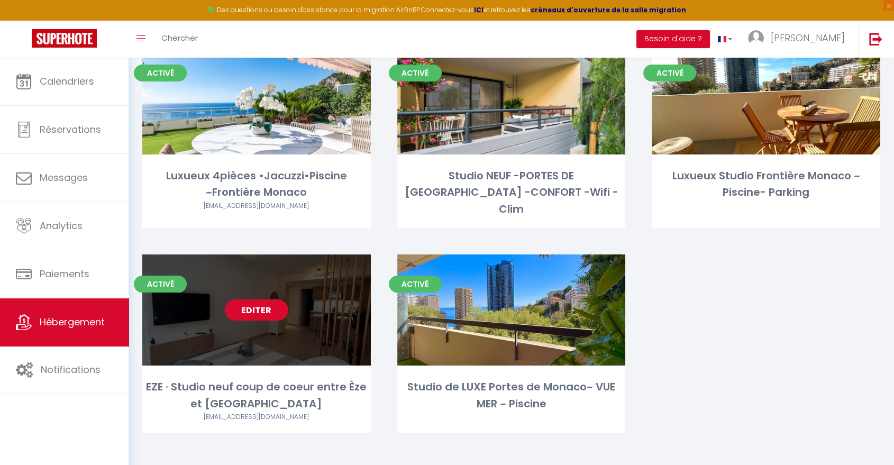
click at [263, 306] on link "Editer" at bounding box center [256, 309] width 63 height 21
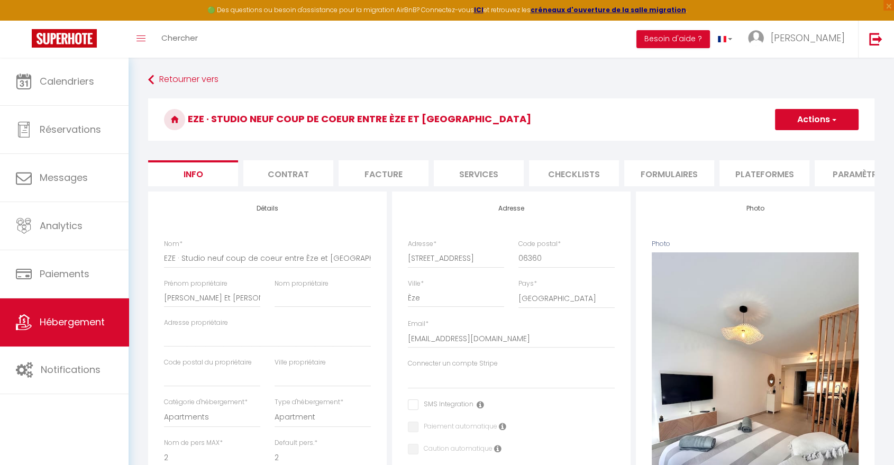
click at [760, 174] on li "Plateformes" at bounding box center [764, 173] width 90 height 26
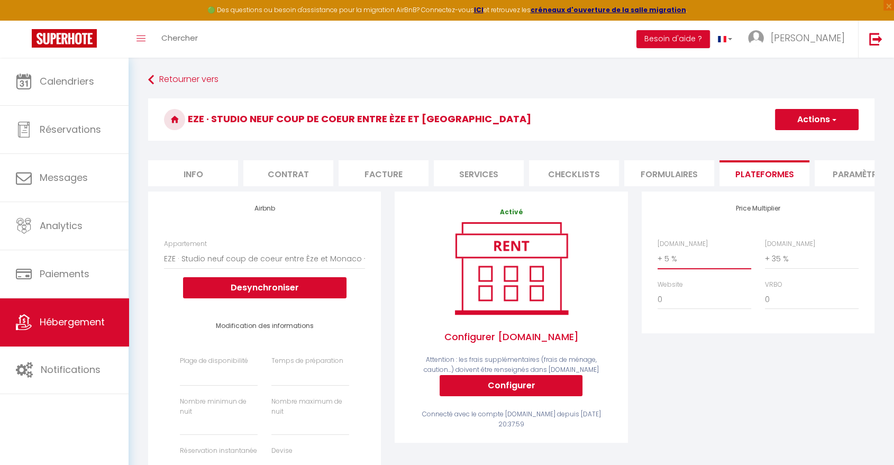
click at [671, 267] on select "0 + 1 % + 2 % + 3 % + 4 % + 5 % + 6 % + 7 % + 8 % + 9 %" at bounding box center [704, 259] width 94 height 20
click at [657, 258] on select "0 + 1 % + 2 % + 3 % + 4 % + 5 % + 6 % + 7 % + 8 % + 9 %" at bounding box center [704, 259] width 94 height 20
click at [787, 124] on button "Actions" at bounding box center [817, 119] width 84 height 21
click at [792, 143] on link "Enregistrer" at bounding box center [816, 143] width 84 height 14
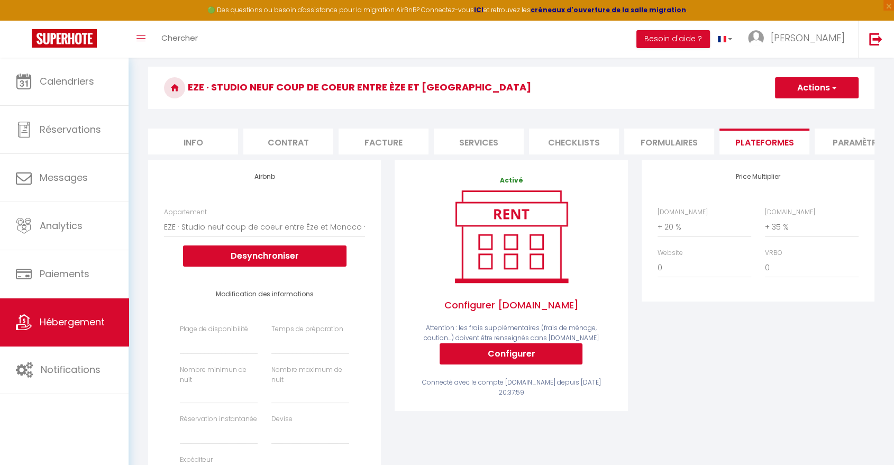
scroll to position [10, 0]
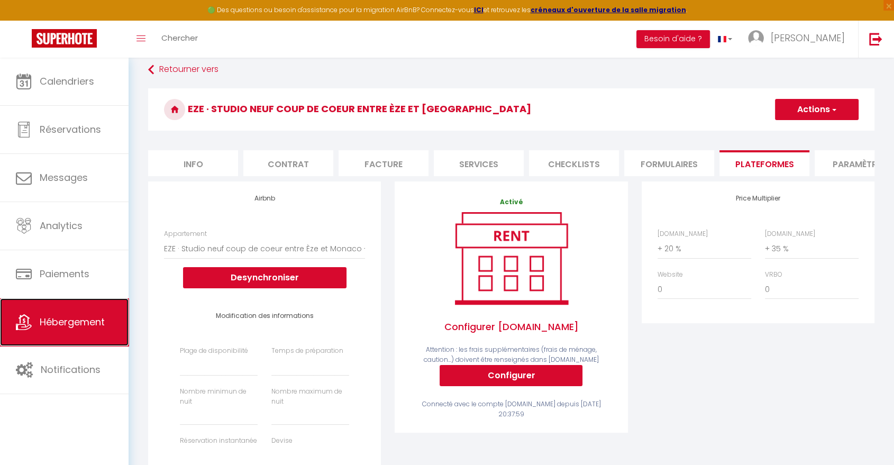
click at [70, 319] on span "Hébergement" at bounding box center [72, 321] width 65 height 13
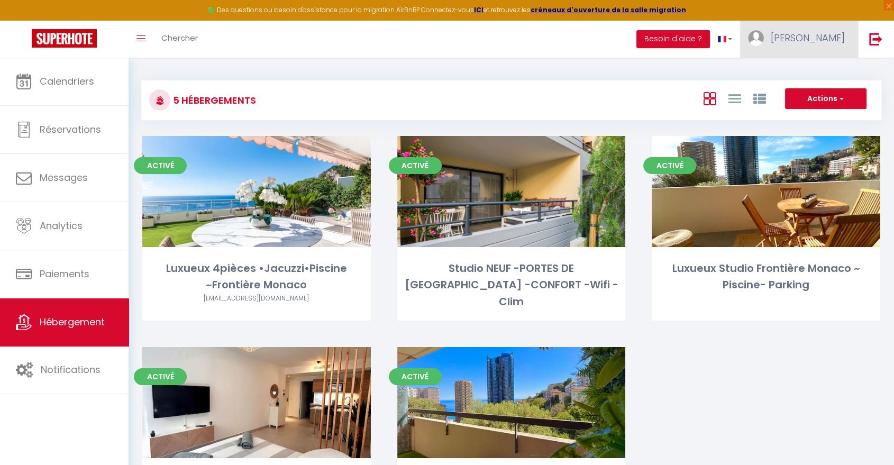
click at [838, 45] on link "[PERSON_NAME]" at bounding box center [799, 39] width 118 height 37
click at [823, 74] on link "Paramètres" at bounding box center [815, 74] width 78 height 18
